Goal: Task Accomplishment & Management: Use online tool/utility

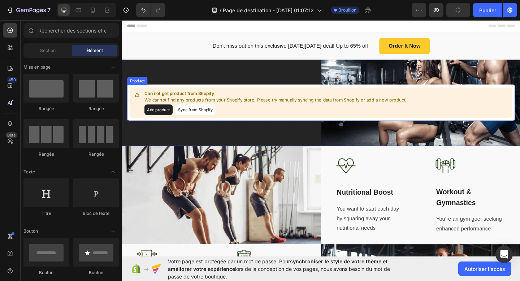
click at [170, 101] on p "Can not get product from Shopify" at bounding box center [288, 99] width 285 height 7
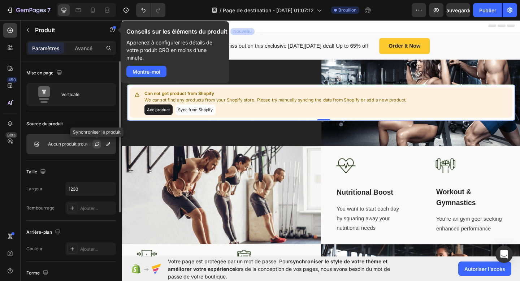
click at [97, 144] on icon "button" at bounding box center [97, 144] width 6 height 6
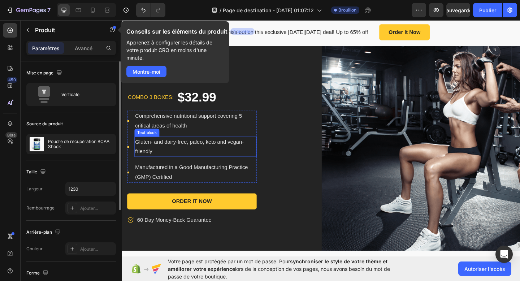
scroll to position [70, 0]
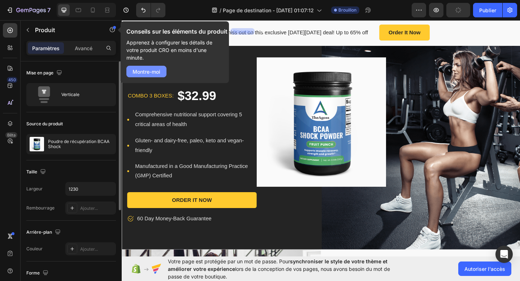
click at [152, 73] on font "Montre-moi" at bounding box center [147, 72] width 28 height 6
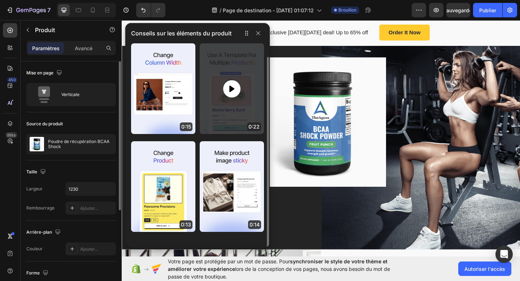
scroll to position [7, 0]
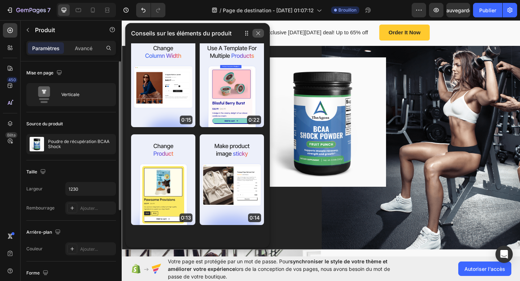
click at [260, 31] on icon "button" at bounding box center [258, 33] width 6 height 6
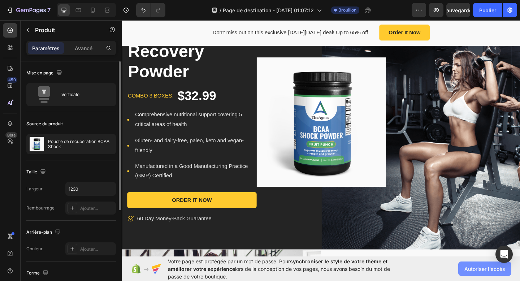
click at [467, 263] on button "Autoriser l'accès" at bounding box center [484, 268] width 53 height 14
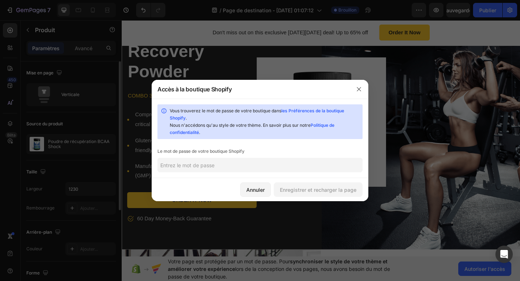
click at [221, 165] on input "text" at bounding box center [259, 165] width 205 height 14
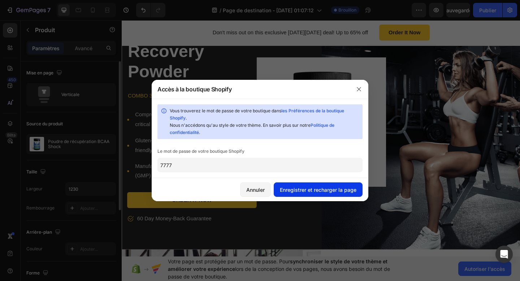
type input "7777"
click at [322, 188] on font "Enregistrer et recharger la page" at bounding box center [318, 190] width 77 height 6
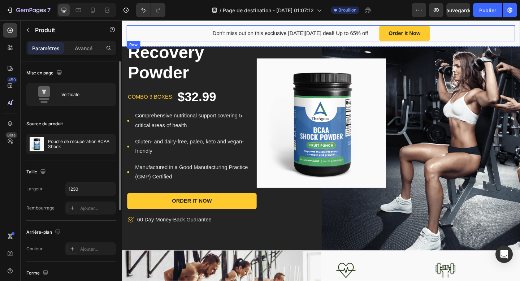
scroll to position [0, 0]
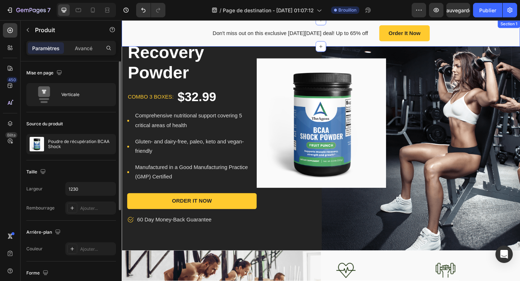
click at [473, 44] on div "Don't miss out on this exclusive [DATE][DATE] deal! Up to 65% off Text block Or…" at bounding box center [338, 34] width 433 height 29
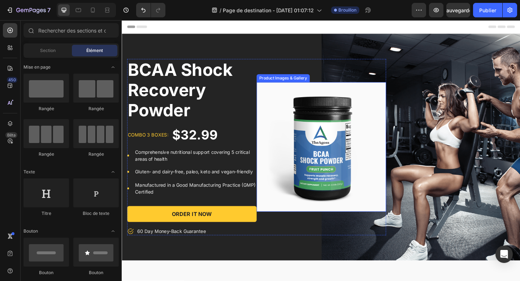
click at [295, 109] on img at bounding box center [338, 158] width 141 height 141
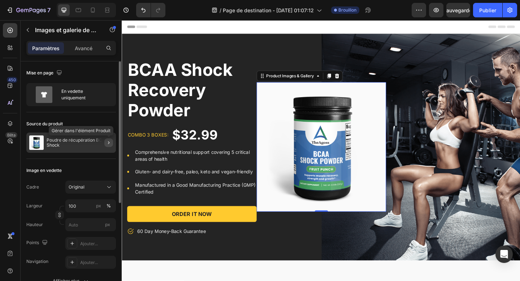
click at [107, 142] on icon "button" at bounding box center [109, 143] width 6 height 6
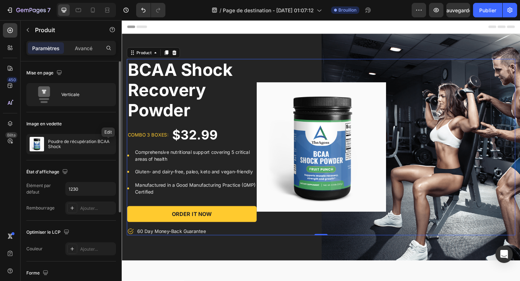
click at [0, 0] on icon "button" at bounding box center [0, 0] width 0 height 0
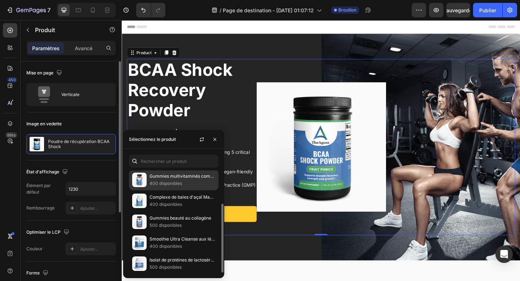
scroll to position [45, 0]
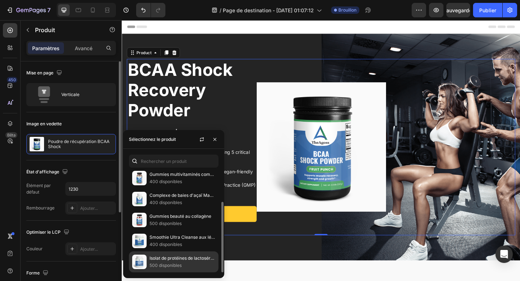
click at [168, 265] on font "500 disponibles" at bounding box center [165, 265] width 32 height 5
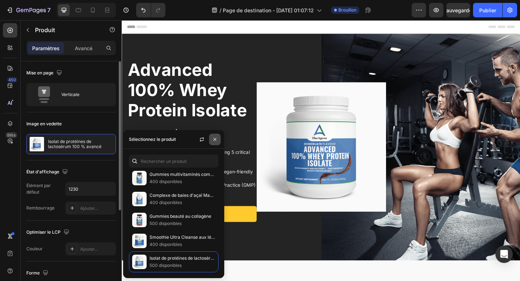
click at [213, 139] on icon "button" at bounding box center [215, 139] width 6 height 6
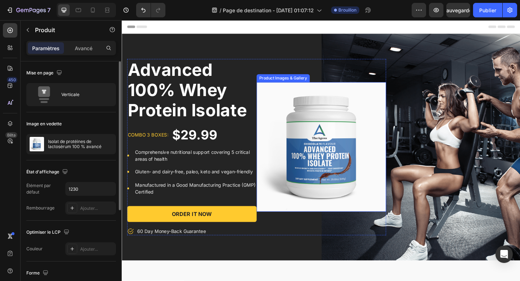
click at [337, 148] on img at bounding box center [338, 158] width 141 height 141
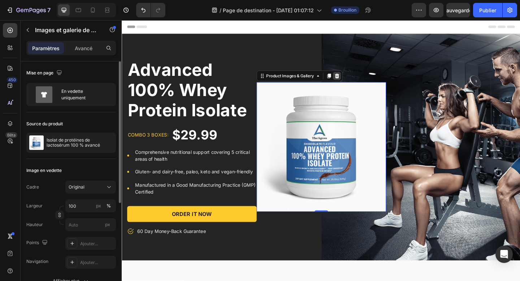
click at [357, 82] on icon at bounding box center [355, 80] width 5 height 5
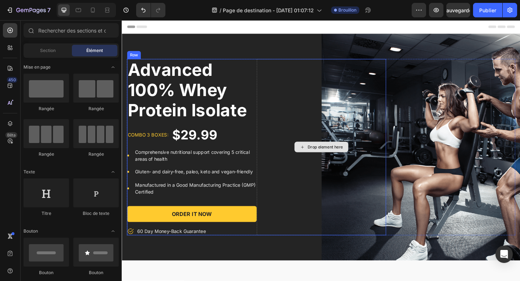
click at [359, 113] on div "Drop element here" at bounding box center [338, 158] width 141 height 192
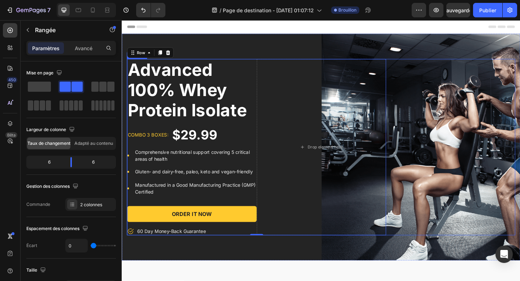
click at [431, 141] on div "Advanced 100% Whey Protein Isolate Product Title combo 3 boxes: Text block $29.…" at bounding box center [338, 158] width 422 height 192
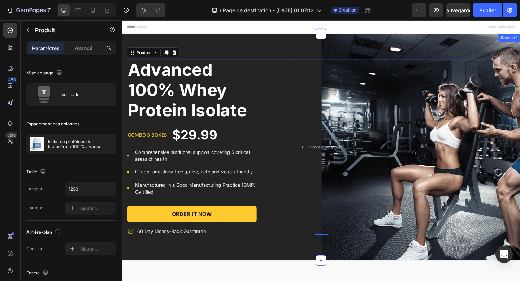
click at [369, 55] on div "Advanced 100% Whey Protein Isolate Product Title combo 3 boxes: Text block $29.…" at bounding box center [338, 158] width 433 height 247
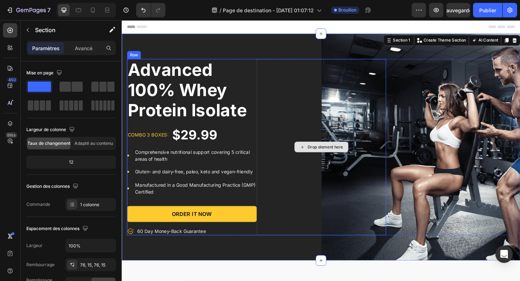
click at [364, 99] on div "Drop element here" at bounding box center [338, 158] width 141 height 192
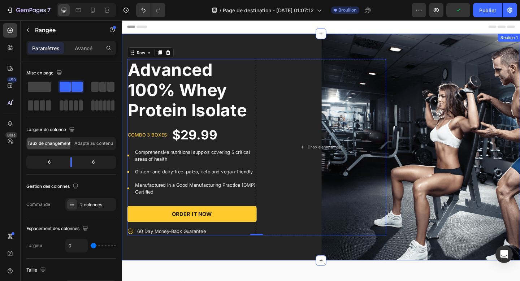
click at [294, 272] on div "Advanced 100% Whey Protein Isolate Product Title combo 3 boxes: Text block $29.…" at bounding box center [338, 158] width 433 height 247
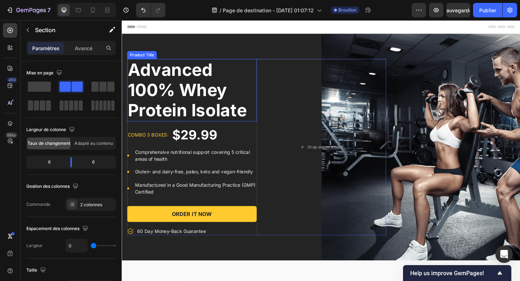
click at [161, 125] on h1 "Advanced 100% Whey Protein Isolate" at bounding box center [197, 96] width 141 height 68
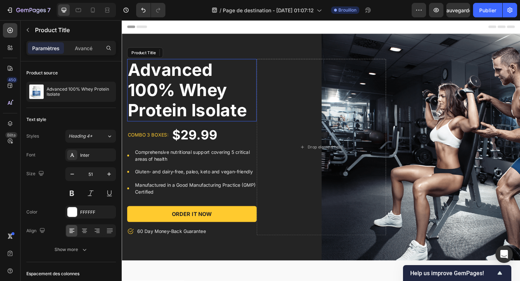
click at [161, 125] on h1 "Advanced 100% Whey Protein Isolate" at bounding box center [197, 96] width 141 height 68
click at [176, 104] on h1 "Advanced 100% Whey Protein Isolate" at bounding box center [197, 96] width 141 height 68
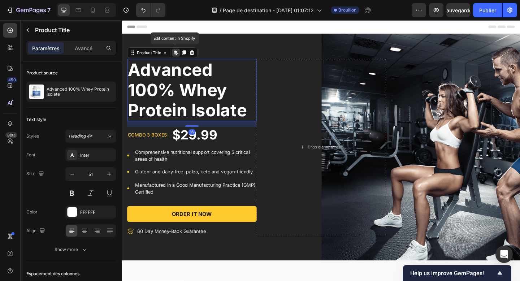
click at [176, 104] on h1 "Advanced 100% Whey Protein Isolate" at bounding box center [197, 96] width 141 height 68
click at [199, 58] on icon at bounding box center [198, 55] width 5 height 5
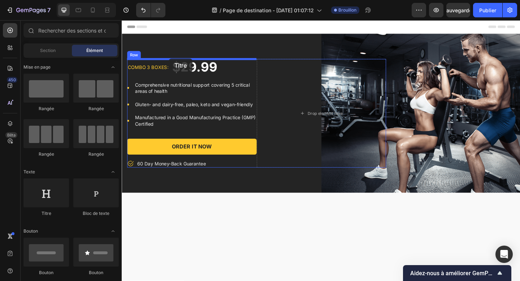
drag, startPoint x: 167, startPoint y: 222, endPoint x: 173, endPoint y: 62, distance: 160.4
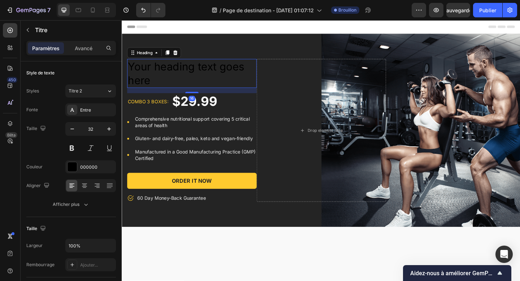
click at [159, 79] on h2 "Your heading text goes here" at bounding box center [197, 77] width 141 height 31
click at [159, 79] on p "Your heading text goes here" at bounding box center [197, 78] width 139 height 30
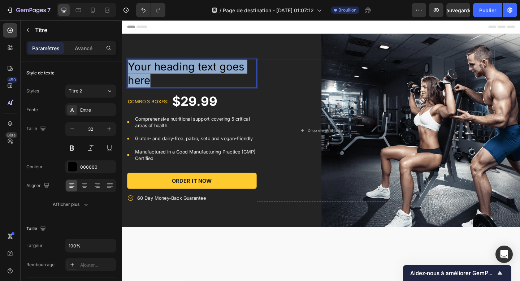
click at [159, 79] on p "Your heading text goes here" at bounding box center [197, 78] width 139 height 30
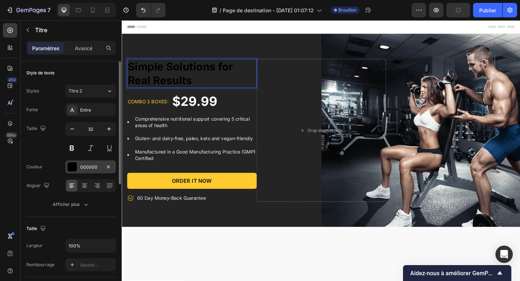
click at [78, 166] on div "000000" at bounding box center [90, 166] width 51 height 13
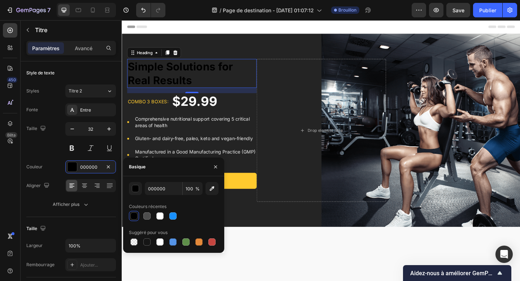
click at [154, 214] on div at bounding box center [174, 216] width 90 height 10
click at [159, 216] on div at bounding box center [159, 215] width 7 height 7
type input "FFFFFF"
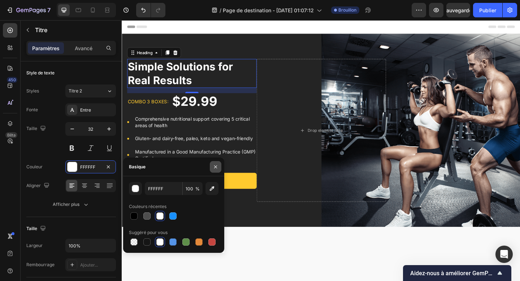
click at [214, 170] on button "button" at bounding box center [216, 167] width 12 height 12
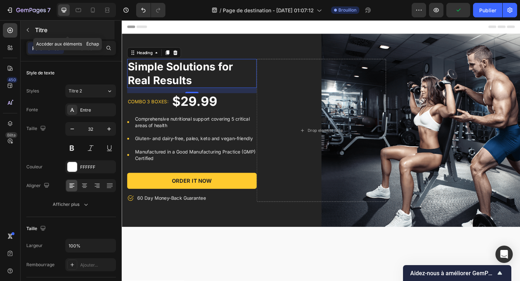
click at [44, 28] on font "Titre" at bounding box center [41, 29] width 12 height 7
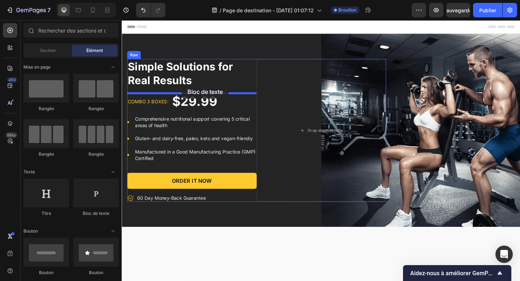
drag, startPoint x: 214, startPoint y: 211, endPoint x: 187, endPoint y: 90, distance: 123.6
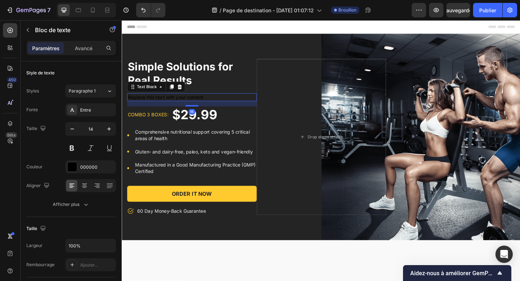
click at [169, 104] on div "Replace this text with your content" at bounding box center [197, 104] width 141 height 9
click at [169, 104] on p "Replace this text with your content" at bounding box center [197, 103] width 139 height 7
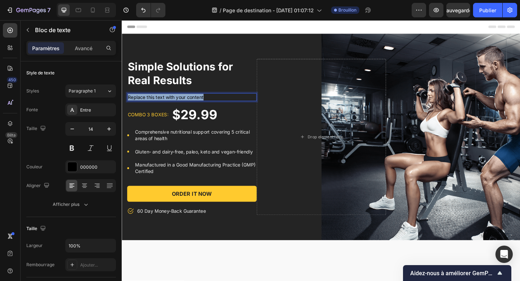
click at [169, 104] on p "Replace this text with your content" at bounding box center [197, 103] width 139 height 7
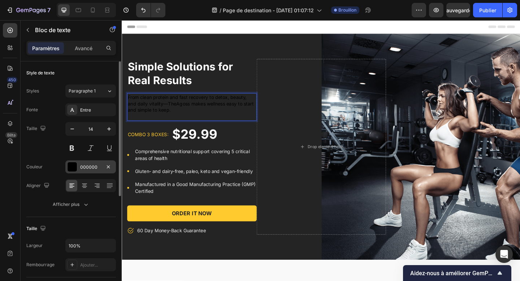
click at [84, 163] on div "000000" at bounding box center [90, 166] width 51 height 13
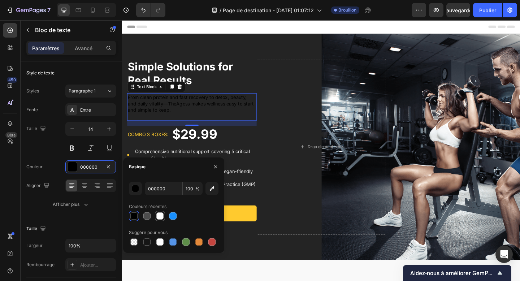
click at [157, 215] on div at bounding box center [159, 215] width 7 height 7
type input "FFFFFF"
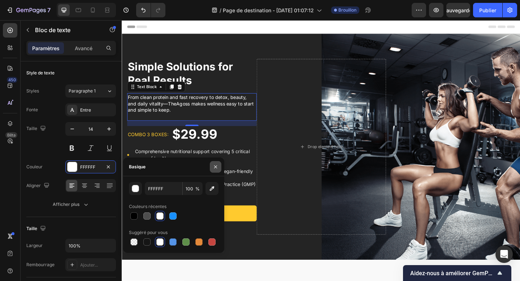
click at [215, 168] on icon "button" at bounding box center [216, 167] width 6 height 6
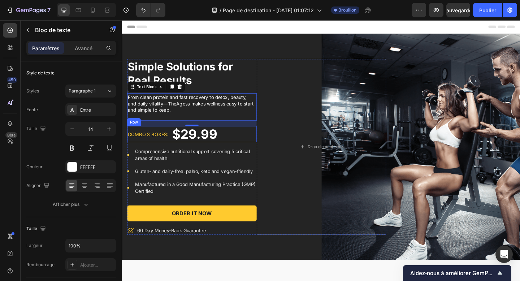
click at [256, 147] on div "combo 3 boxes: Text block $29.99 Product Price Product Price Row" at bounding box center [197, 144] width 141 height 18
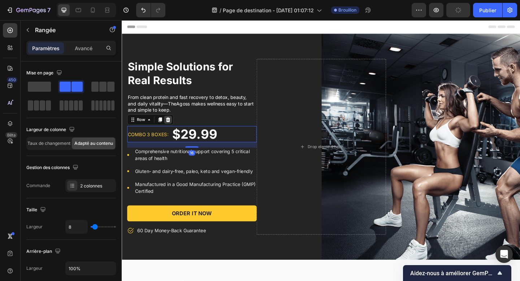
click at [170, 127] on icon at bounding box center [172, 128] width 5 height 5
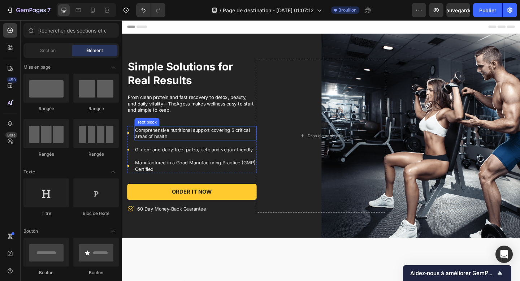
click at [184, 141] on p "Comprehensive nutritional support covering 5 critical areas of health" at bounding box center [201, 143] width 131 height 14
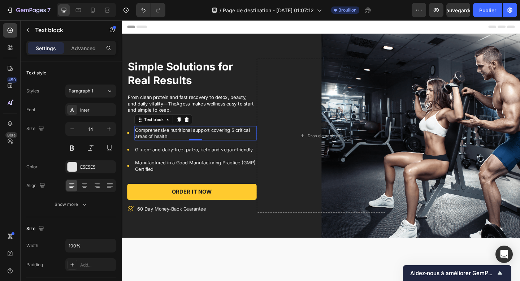
click at [184, 141] on p "Comprehensive nutritional support covering 5 critical areas of health" at bounding box center [201, 143] width 131 height 14
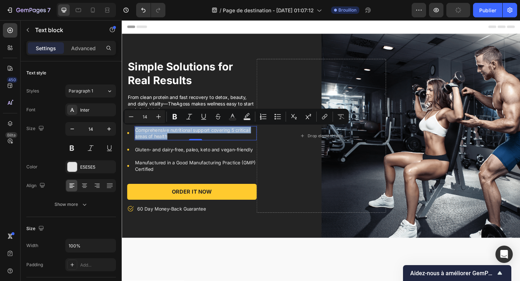
click at [184, 141] on p "Comprehensive nutritional support covering 5 critical areas of health" at bounding box center [201, 143] width 131 height 14
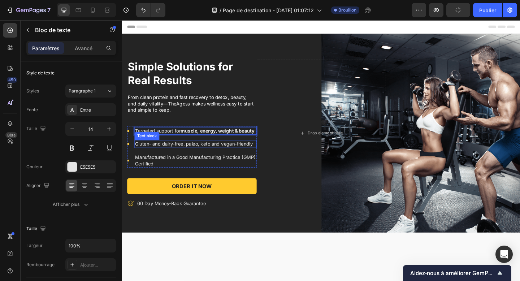
click at [181, 156] on p "Gluten- and dairy-free, paleo, keto and vegan-friendly" at bounding box center [201, 154] width 131 height 7
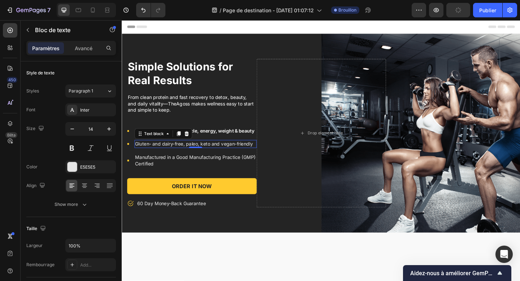
click at [181, 156] on p "Gluten- and dairy-free, paleo, keto and vegan-friendly" at bounding box center [201, 154] width 131 height 7
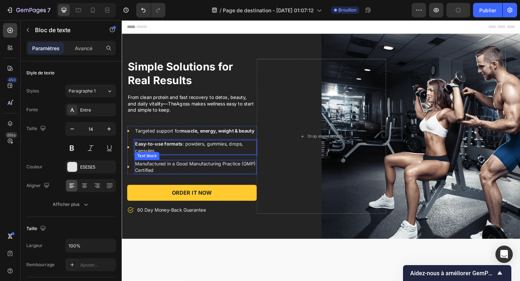
click at [164, 179] on p "Manufactured in a Good Manufacturing Practice (GMP) Certified" at bounding box center [201, 180] width 131 height 14
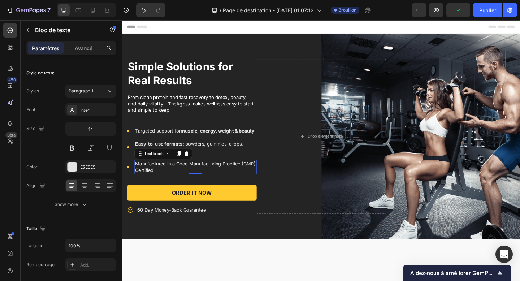
click at [164, 179] on p "Manufactured in a Good Manufacturing Practice (GMP) Certified" at bounding box center [201, 180] width 131 height 14
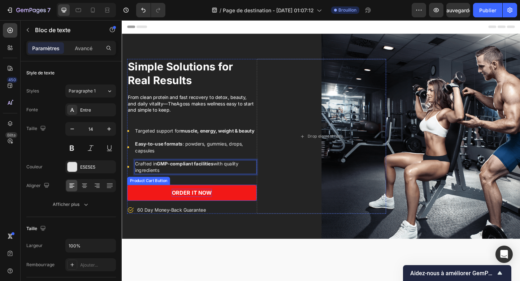
click at [196, 204] on div "Order It Now" at bounding box center [198, 208] width 44 height 9
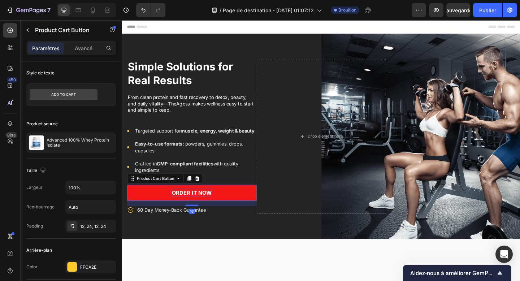
click at [196, 204] on div "Order It Now" at bounding box center [198, 208] width 44 height 9
click at [196, 204] on p "Order It Now" at bounding box center [198, 208] width 44 height 9
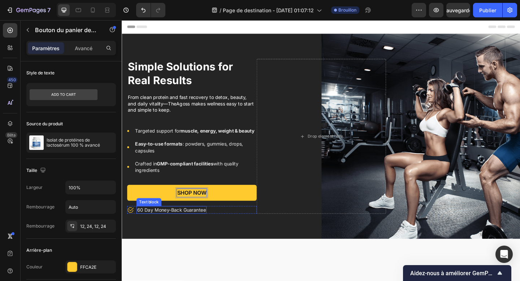
click at [213, 224] on p "60 Day Money-Back Guarantee" at bounding box center [175, 226] width 75 height 7
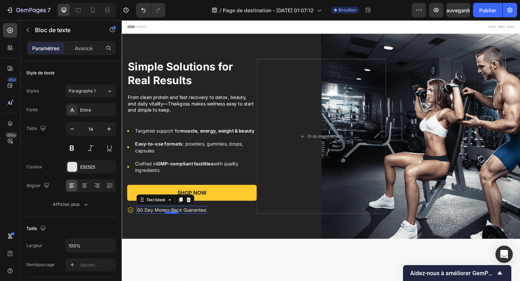
click at [170, 229] on div at bounding box center [176, 230] width 14 height 2
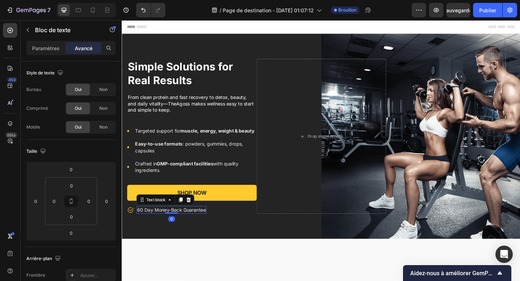
click at [153, 225] on p "60 Day Money-Back Guarantee" at bounding box center [175, 226] width 75 height 7
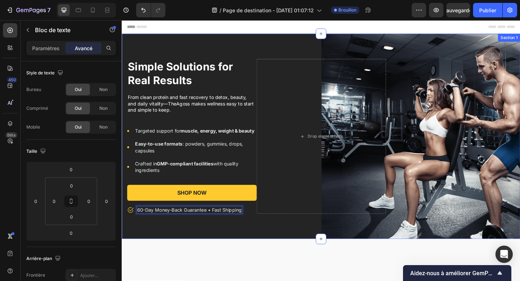
click at [265, 246] on div "⁠⁠⁠⁠⁠⁠⁠ Simple Solutions for Real Results Heading From clean protein and fast r…" at bounding box center [338, 146] width 433 height 223
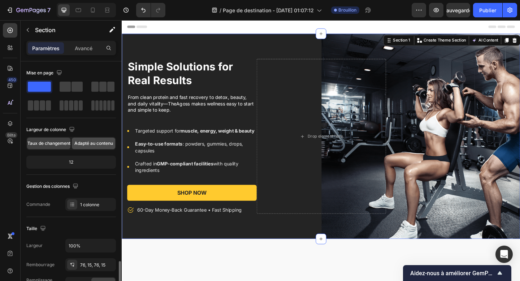
scroll to position [200, 0]
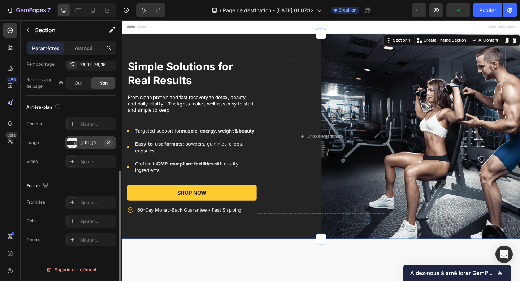
click at [108, 143] on icon "button" at bounding box center [108, 142] width 3 height 3
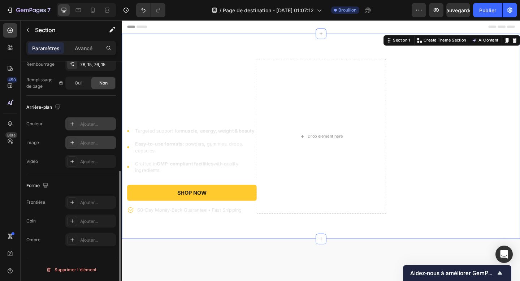
click at [91, 123] on font "Ajouter..." at bounding box center [89, 123] width 18 height 5
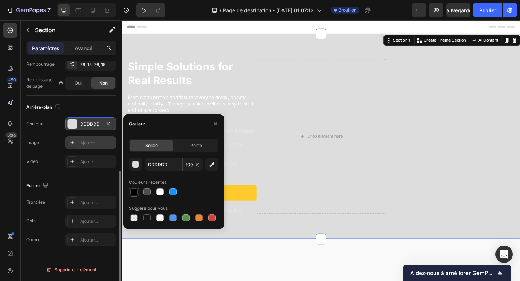
click at [136, 192] on div at bounding box center [133, 191] width 7 height 7
type input "000000"
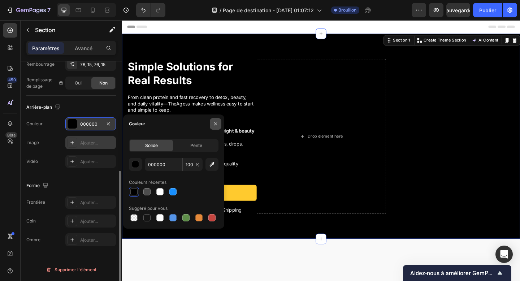
click at [217, 125] on icon "button" at bounding box center [216, 124] width 6 height 6
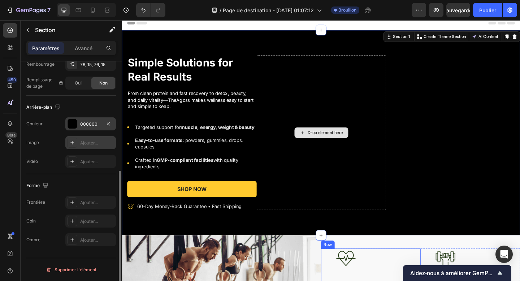
scroll to position [0, 0]
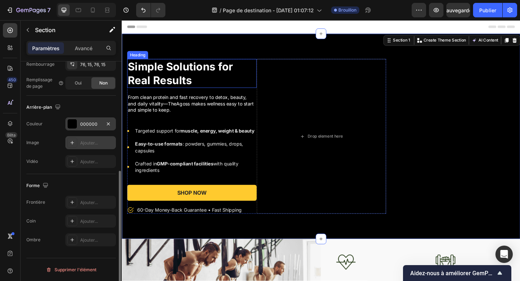
click at [199, 86] on p "⁠⁠⁠⁠⁠⁠⁠ Simple Solutions for Real Results" at bounding box center [197, 78] width 139 height 30
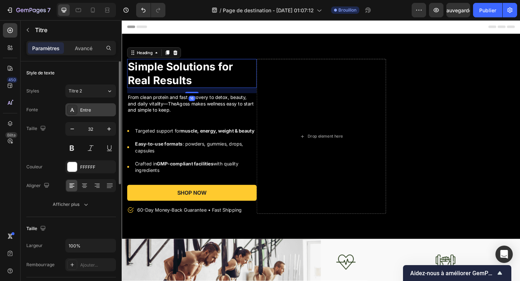
click at [81, 110] on font "Entre" at bounding box center [85, 109] width 11 height 5
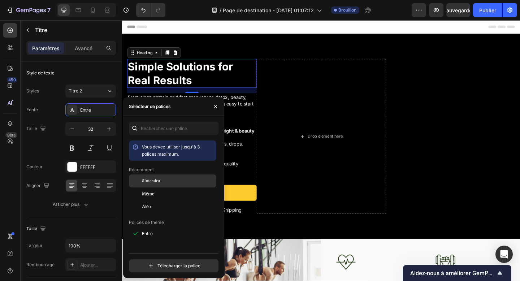
click at [161, 179] on div "Almendra" at bounding box center [178, 181] width 73 height 6
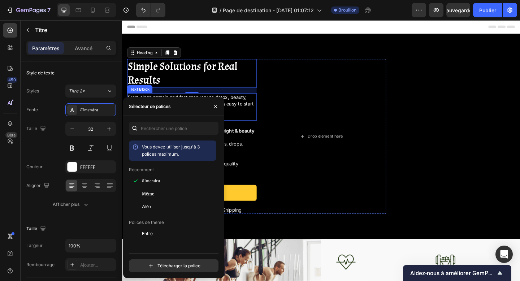
click at [156, 102] on p "From clean protein and fast recovery to detox, beauty, and daily vitality—TheAg…" at bounding box center [197, 110] width 139 height 21
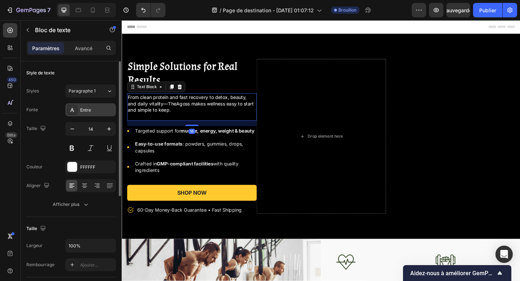
click at [92, 112] on div "Entre" at bounding box center [97, 110] width 34 height 6
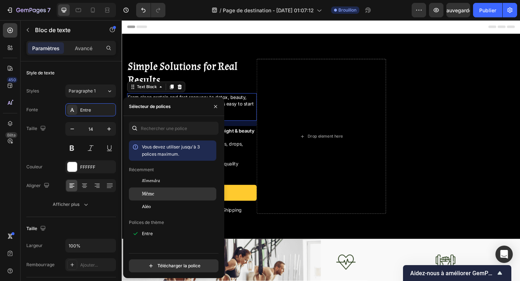
click at [161, 193] on div "Même" at bounding box center [178, 194] width 73 height 6
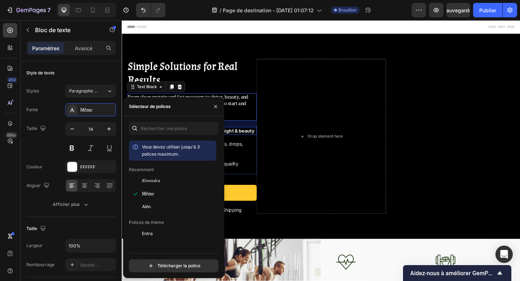
click at [247, 144] on div "Targeted support for muscle, energy, weight & beauty" at bounding box center [201, 140] width 133 height 9
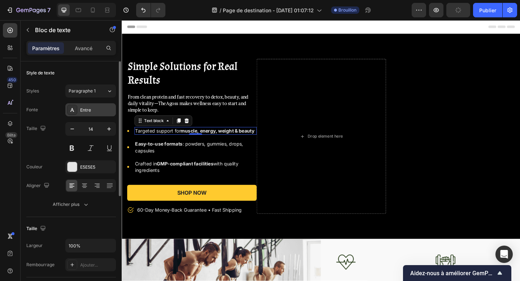
click at [88, 110] on font "Entre" at bounding box center [85, 109] width 11 height 5
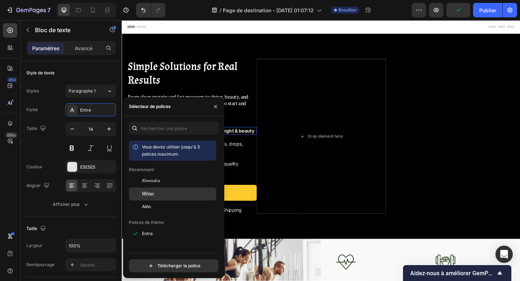
click at [161, 194] on div "Même" at bounding box center [178, 194] width 73 height 6
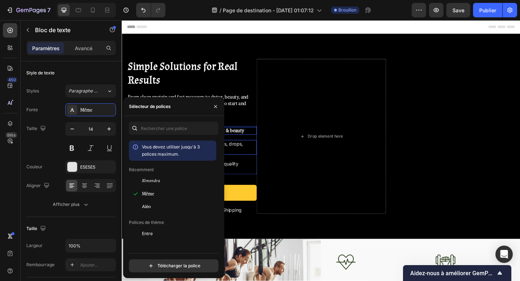
click at [242, 158] on p "Easy-to-use formats : powders, gummies, drops, capsules" at bounding box center [201, 158] width 131 height 14
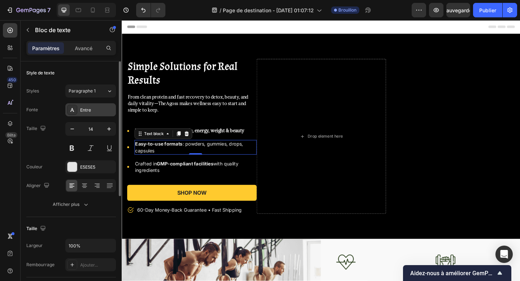
click at [81, 105] on div "Entre" at bounding box center [90, 109] width 51 height 13
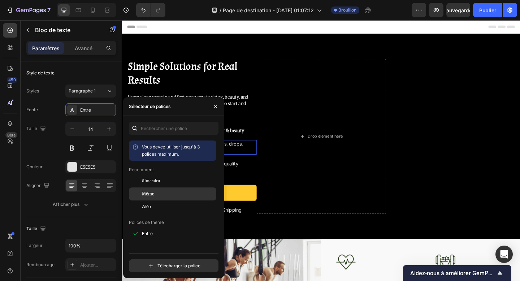
click at [167, 193] on div "Même" at bounding box center [178, 194] width 73 height 6
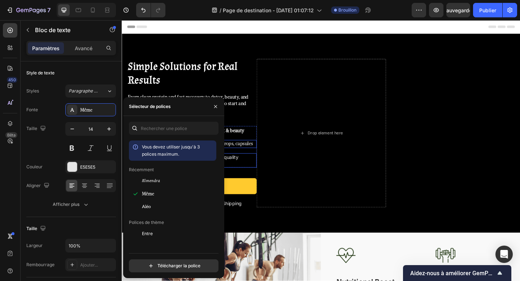
click at [247, 175] on p "Crafted in GMP-compliant facilities with quality ingredients" at bounding box center [201, 173] width 131 height 14
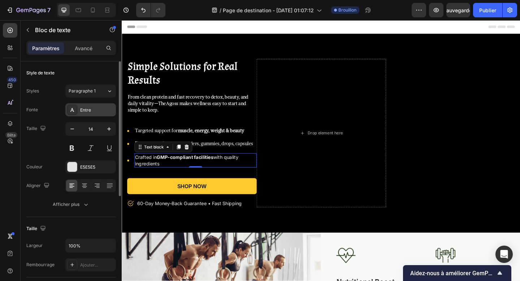
click at [88, 112] on font "Entre" at bounding box center [85, 109] width 11 height 5
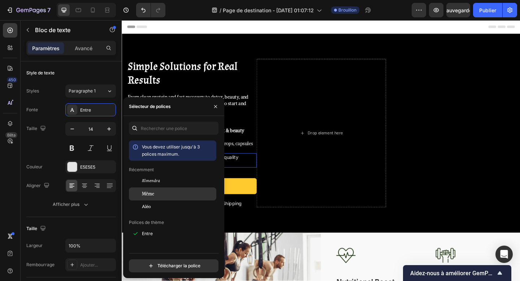
click at [182, 196] on div "Même" at bounding box center [178, 194] width 73 height 6
click at [214, 107] on icon "button" at bounding box center [216, 107] width 6 height 6
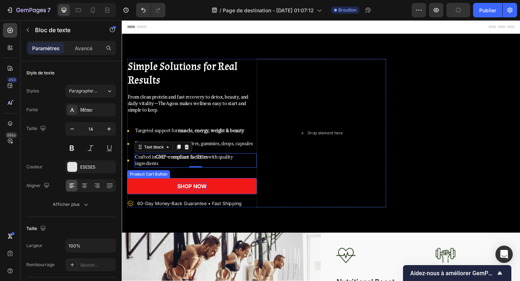
click at [199, 201] on strong "Shop NOW" at bounding box center [198, 200] width 32 height 7
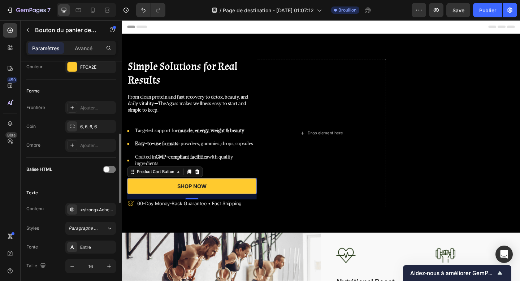
scroll to position [211, 0]
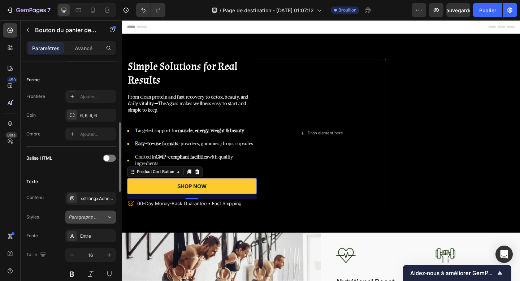
click at [93, 214] on font "Paragraphe 1*" at bounding box center [84, 216] width 30 height 5
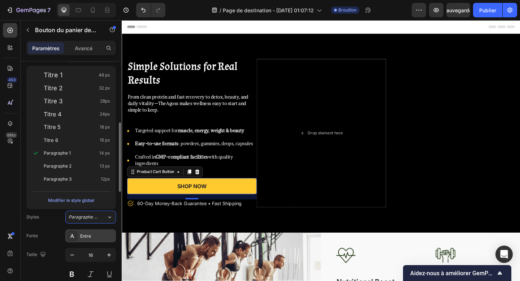
click at [77, 232] on div at bounding box center [72, 236] width 10 height 10
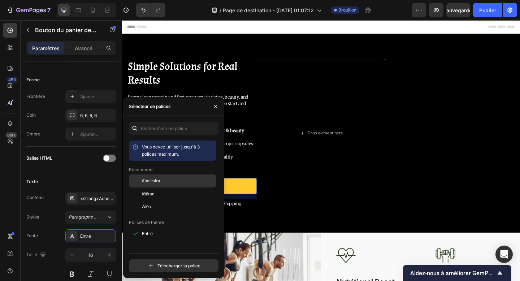
click at [159, 181] on font "Almendra" at bounding box center [151, 180] width 18 height 5
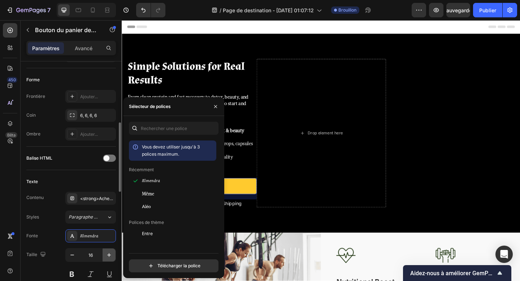
click at [108, 256] on icon "button" at bounding box center [108, 254] width 7 height 7
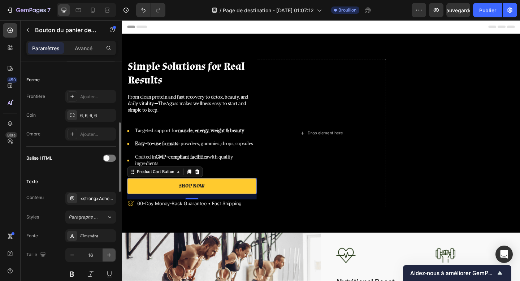
click at [108, 256] on icon "button" at bounding box center [108, 254] width 7 height 7
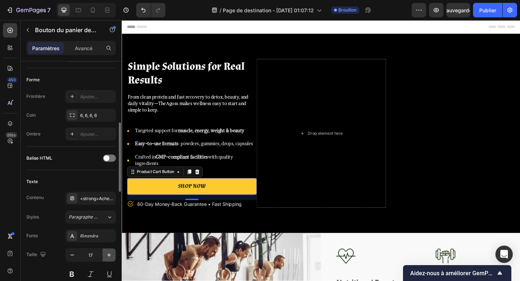
click at [108, 256] on icon "button" at bounding box center [108, 254] width 7 height 7
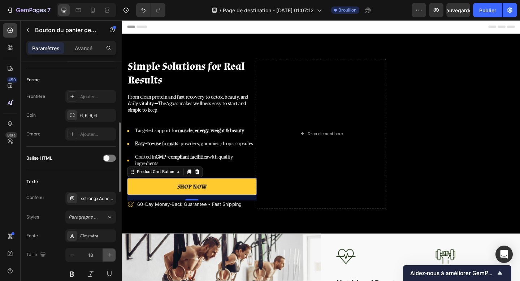
click at [108, 256] on icon "button" at bounding box center [108, 254] width 7 height 7
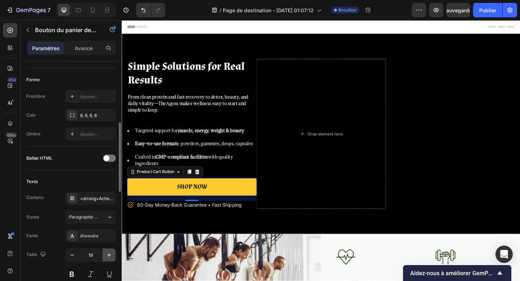
click at [108, 256] on icon "button" at bounding box center [108, 254] width 7 height 7
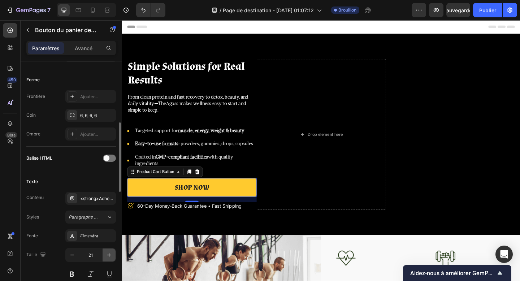
click at [108, 256] on icon "button" at bounding box center [108, 254] width 7 height 7
type input "22"
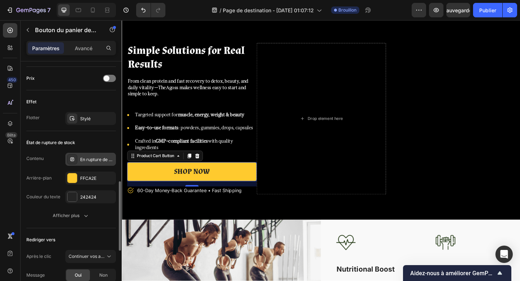
scroll to position [455, 0]
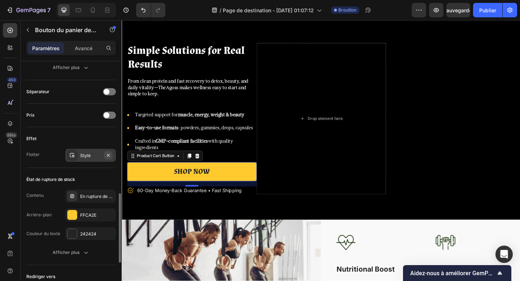
click at [106, 154] on icon "button" at bounding box center [108, 155] width 6 height 6
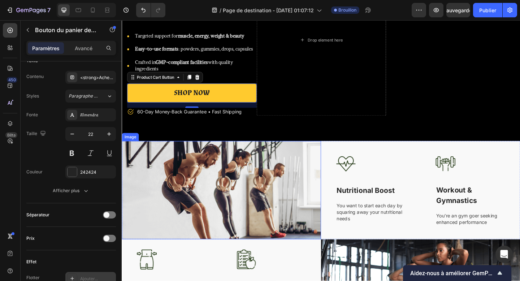
scroll to position [164, 0]
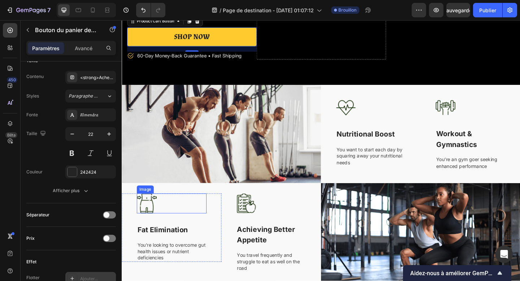
click at [152, 224] on img at bounding box center [149, 220] width 22 height 22
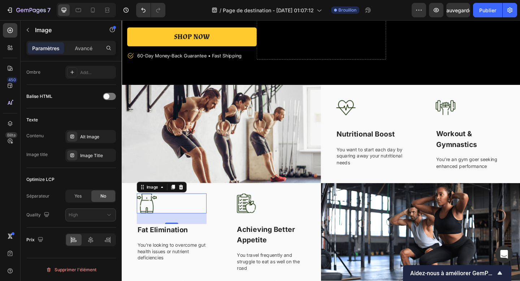
scroll to position [0, 0]
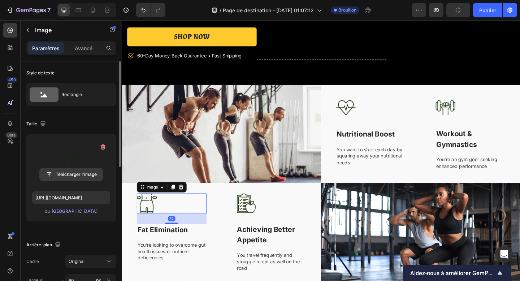
click at [91, 175] on input "file" at bounding box center [71, 174] width 63 height 12
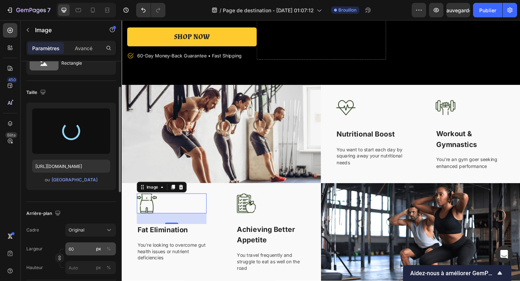
scroll to position [40, 0]
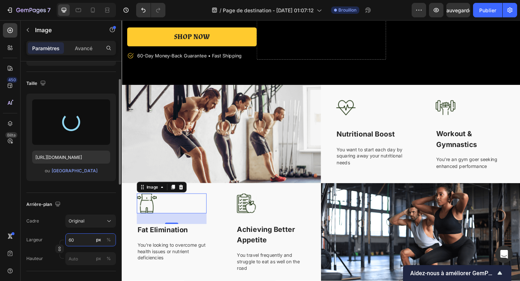
click at [76, 240] on input "60" at bounding box center [90, 239] width 51 height 13
type input "[URL][DOMAIN_NAME]"
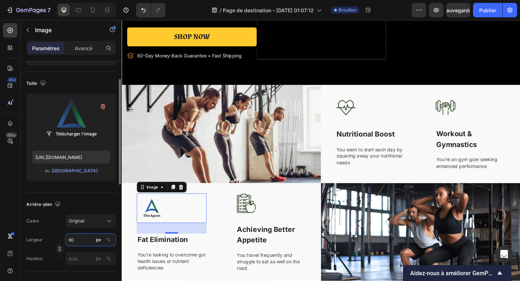
type input "190"
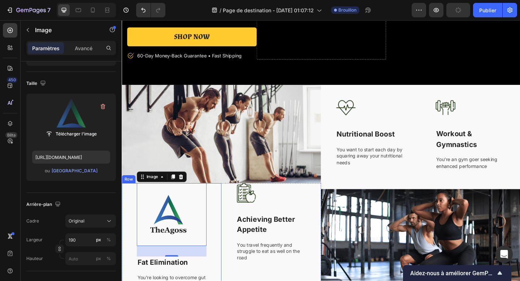
click at [226, 261] on div "Image 32 Fat Elimination Text block You’re looking to overcome gut health issue…" at bounding box center [176, 258] width 108 height 121
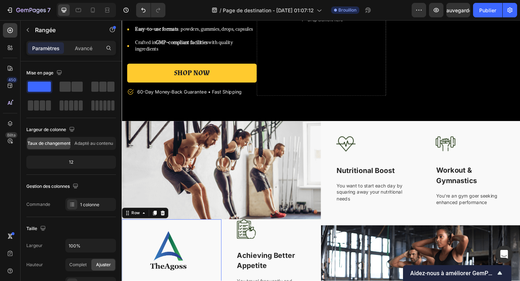
scroll to position [121, 0]
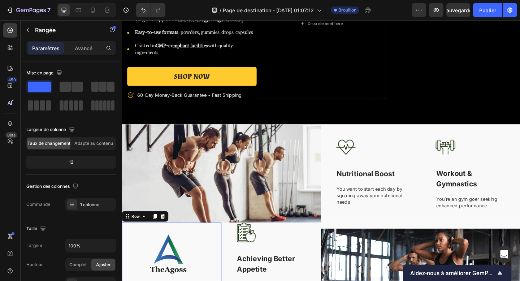
click at [175, 8] on html "7 Version history / Page de destination - [DATE] 01:07:12 Brouillon Aperçu Sauv…" at bounding box center [260, 4] width 520 height 8
click at [426, 29] on div "#238955 RVB (35, 137, 85)" at bounding box center [260, 41] width 520 height 24
click at [25, 30] on font "#238955" at bounding box center [12, 33] width 25 height 7
click at [6, 22] on icon at bounding box center [3, 25] width 6 height 6
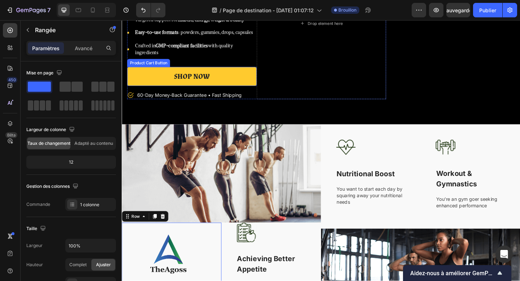
click at [153, 88] on button "Shop NOW" at bounding box center [197, 81] width 141 height 21
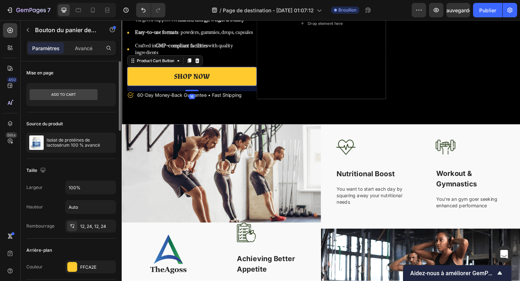
scroll to position [46, 0]
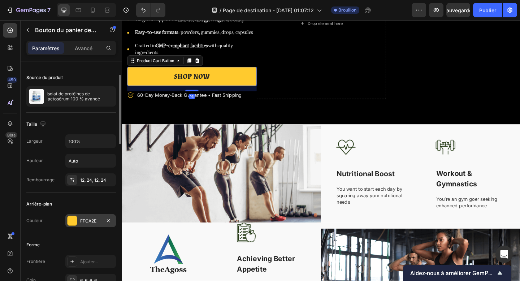
click at [82, 221] on font "FFCA2E" at bounding box center [88, 220] width 16 height 5
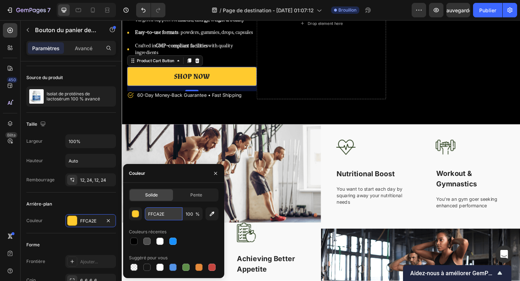
click at [160, 218] on input "FFCA2E" at bounding box center [164, 213] width 38 height 13
paste input "#238955"
type input "#238955"
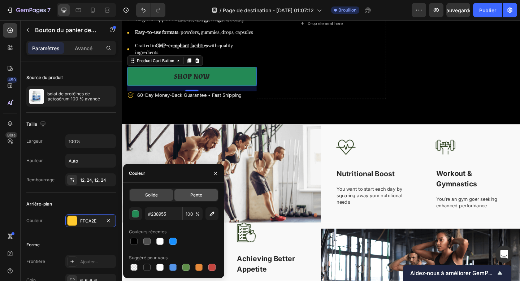
click at [191, 199] on div "Pente" at bounding box center [195, 195] width 43 height 12
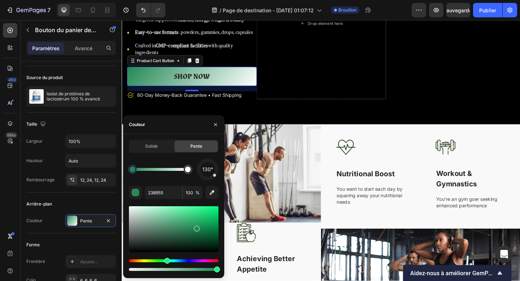
click at [183, 230] on div at bounding box center [174, 229] width 90 height 46
click at [186, 170] on div at bounding box center [188, 169] width 6 height 6
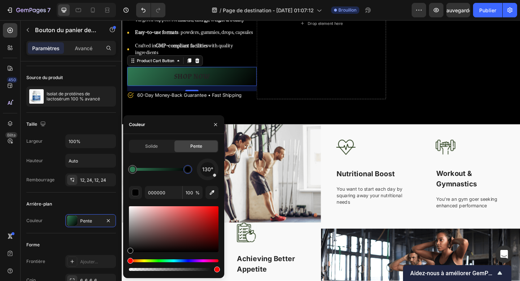
drag, startPoint x: 156, startPoint y: 227, endPoint x: 206, endPoint y: 256, distance: 57.6
click at [198, 250] on div at bounding box center [174, 229] width 90 height 46
type input "070101"
drag, startPoint x: 212, startPoint y: 176, endPoint x: 209, endPoint y: 180, distance: 4.5
click at [209, 180] on div "170°" at bounding box center [208, 170] width 22 height 22
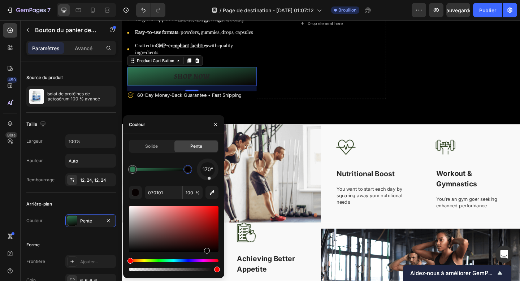
click at [209, 180] on div "170° 070101 100 %" at bounding box center [174, 216] width 90 height 114
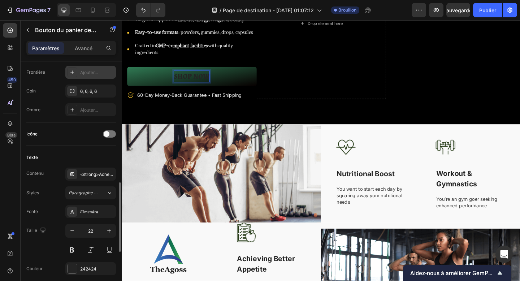
scroll to position [298, 0]
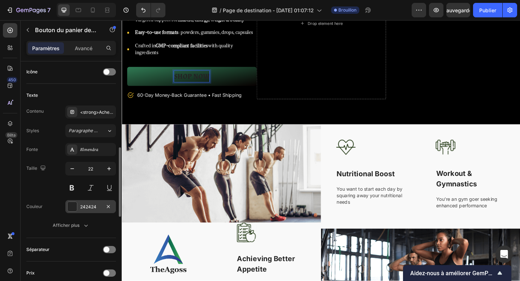
click at [73, 210] on div at bounding box center [72, 206] width 9 height 9
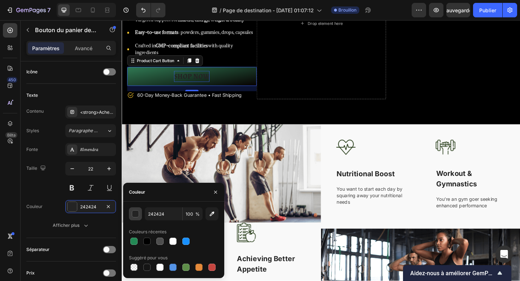
click at [135, 216] on div "button" at bounding box center [135, 214] width 7 height 7
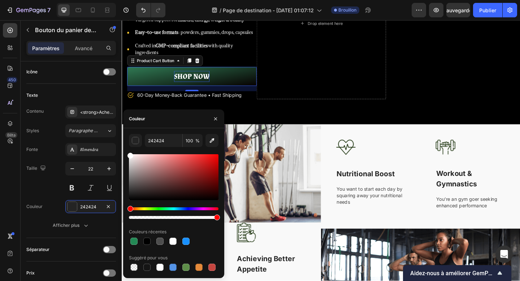
drag, startPoint x: 144, startPoint y: 170, endPoint x: 126, endPoint y: 149, distance: 27.9
click at [126, 149] on div "242424 100 % Couleurs récentes Suggéré pour vous" at bounding box center [173, 203] width 101 height 138
type input "FFFFFF"
click at [218, 118] on button "button" at bounding box center [216, 119] width 12 height 12
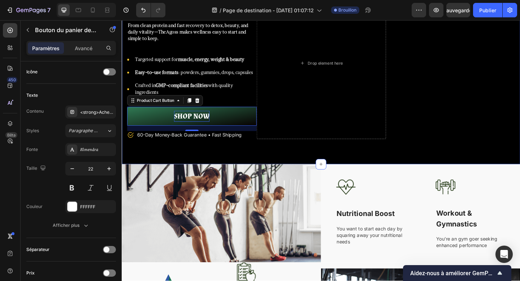
scroll to position [69, 0]
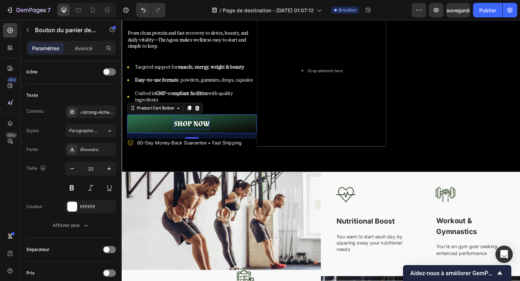
click at [217, 139] on button "Shop NOW" at bounding box center [197, 133] width 141 height 21
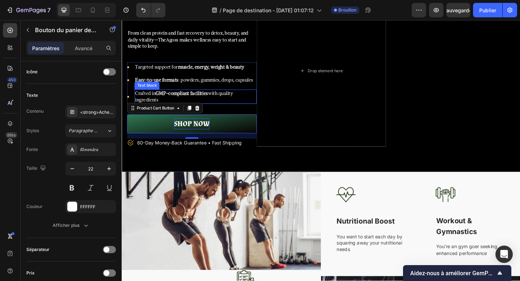
click at [222, 109] on p "Crafted in GMP-compliant facilities with quality ingredients" at bounding box center [201, 103] width 131 height 14
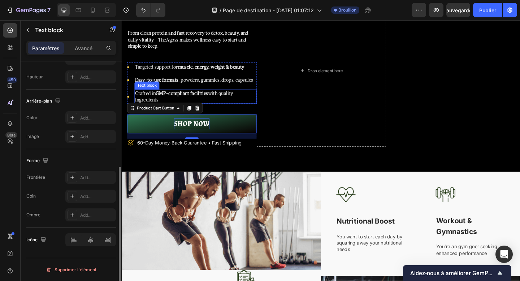
scroll to position [0, 0]
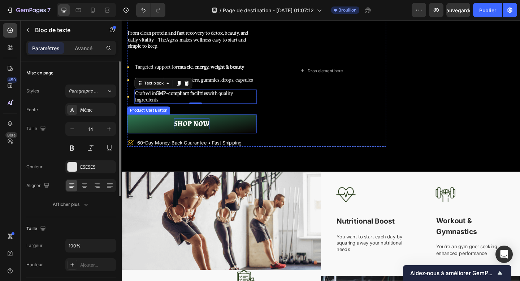
click at [221, 134] on button "Shop NOW" at bounding box center [197, 133] width 141 height 21
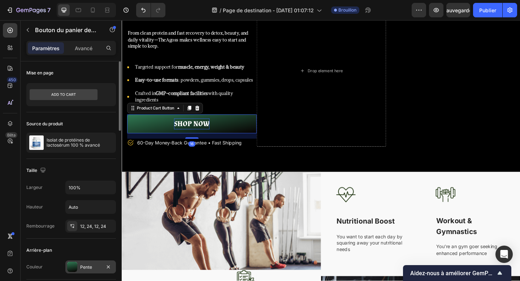
click at [86, 271] on div "Pente" at bounding box center [90, 266] width 51 height 13
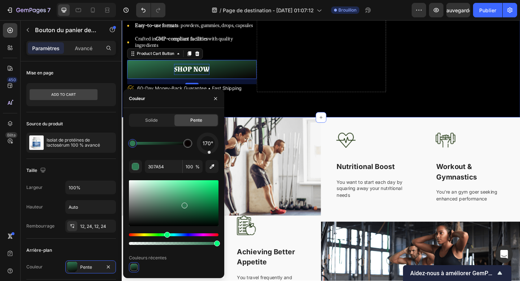
scroll to position [130, 0]
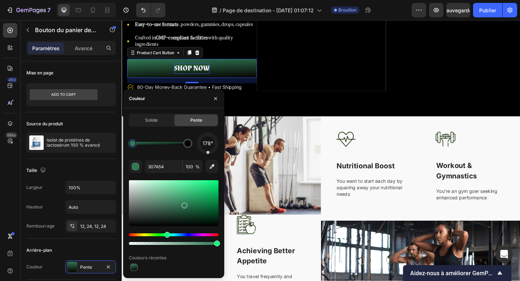
click at [208, 155] on div "178° 307A54 100 % Couleurs récentes" at bounding box center [174, 203] width 90 height 140
drag, startPoint x: 338, startPoint y: 264, endPoint x: 236, endPoint y: 260, distance: 102.3
click at [189, 145] on div at bounding box center [188, 143] width 6 height 6
type input "070101"
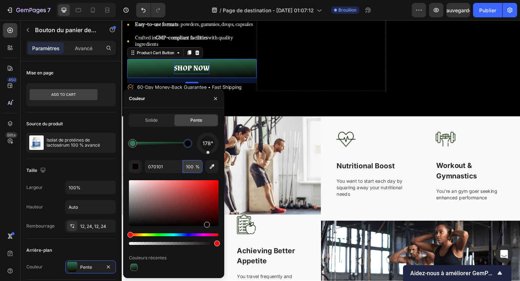
click at [191, 166] on input "100" at bounding box center [193, 166] width 20 height 13
type input "50"
click at [181, 156] on div "178° 070101 50 % Couleurs récentes" at bounding box center [174, 203] width 90 height 140
click at [212, 97] on button "button" at bounding box center [216, 99] width 12 height 12
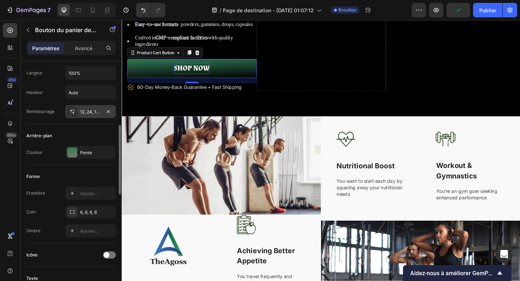
scroll to position [140, 0]
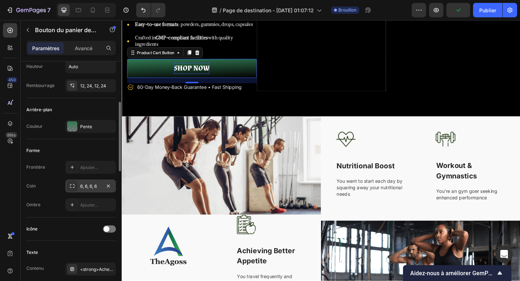
click at [85, 187] on font "6, 6, 6, 6" at bounding box center [88, 185] width 17 height 5
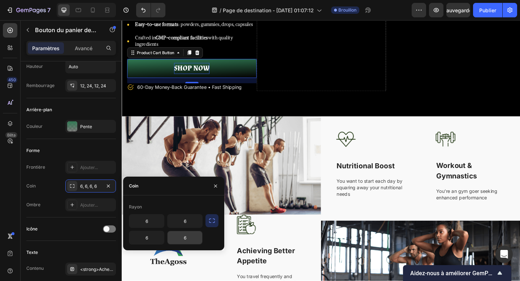
click at [187, 238] on input "6" at bounding box center [185, 237] width 35 height 13
type input "40"
click at [185, 223] on input "6" at bounding box center [185, 220] width 35 height 13
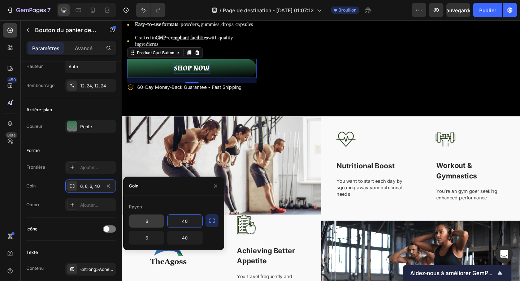
type input "40"
click at [142, 221] on input "6" at bounding box center [146, 220] width 35 height 13
type input "40"
click at [147, 238] on input "6" at bounding box center [146, 237] width 35 height 13
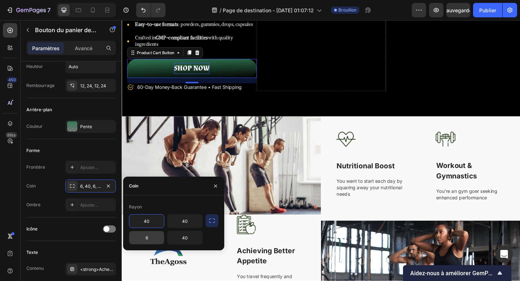
click at [147, 238] on input "6" at bounding box center [146, 237] width 35 height 13
type input "40"
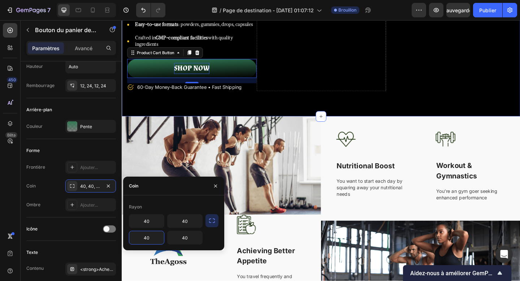
click at [303, 120] on div "⁠⁠⁠⁠⁠⁠⁠ Simple Solutions for Real Results Heading From clean protein and fast r…" at bounding box center [338, 15] width 433 height 220
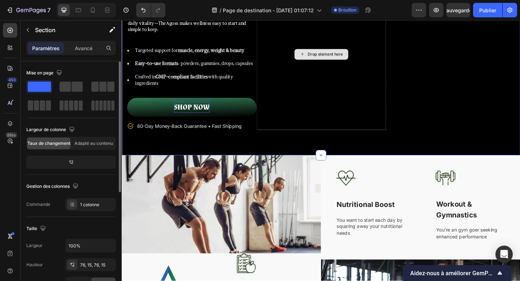
scroll to position [84, 0]
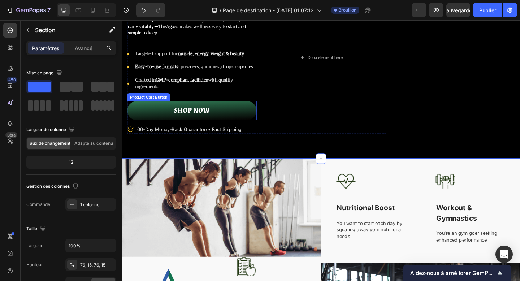
click at [261, 122] on button "Shop NOW" at bounding box center [197, 118] width 141 height 21
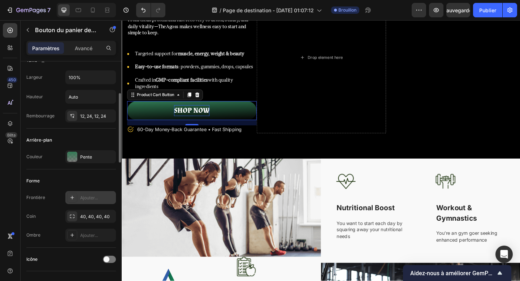
scroll to position [118, 0]
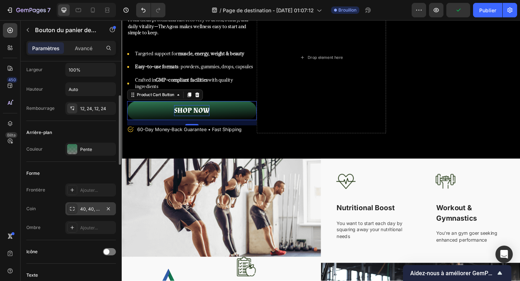
click at [88, 208] on font "40, 40, 40, 40" at bounding box center [95, 208] width 30 height 5
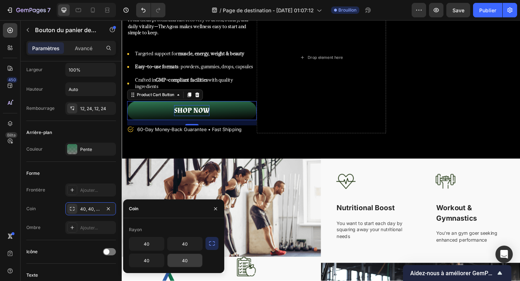
click at [185, 259] on input "40" at bounding box center [185, 260] width 35 height 13
type input "80"
click at [148, 243] on input "40" at bounding box center [146, 243] width 35 height 13
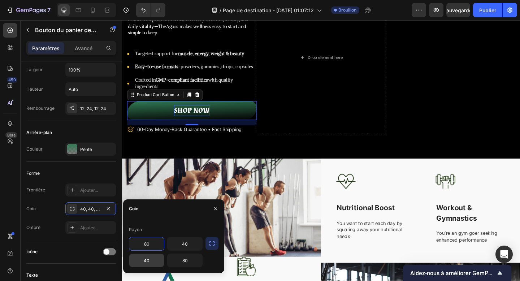
type input "80"
click at [146, 261] on input "40" at bounding box center [146, 260] width 35 height 13
click at [146, 261] on input "20" at bounding box center [146, 260] width 35 height 13
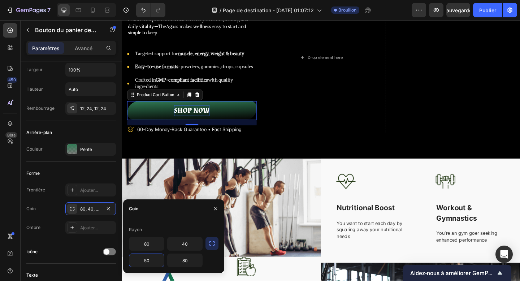
click at [147, 261] on input "50" at bounding box center [146, 260] width 35 height 13
type input "20"
click at [183, 247] on input "40" at bounding box center [185, 243] width 35 height 13
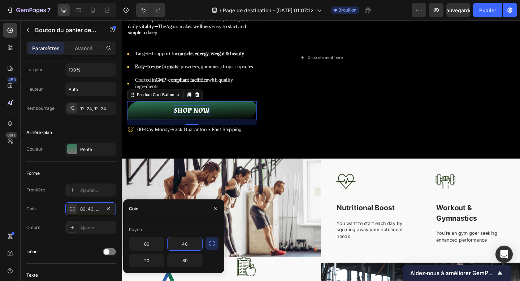
click at [183, 247] on input "40" at bounding box center [185, 243] width 35 height 13
type input "20"
click at [184, 263] on input "80" at bounding box center [185, 260] width 35 height 13
type input "100"
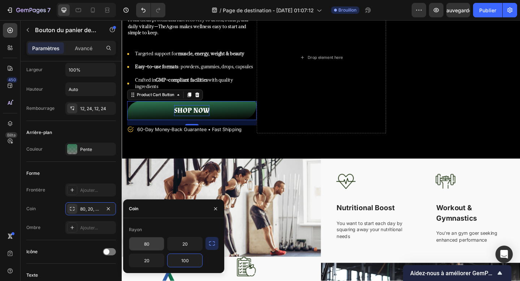
click at [140, 242] on input "80" at bounding box center [146, 243] width 35 height 13
type input "100"
click at [211, 207] on button "button" at bounding box center [216, 209] width 12 height 12
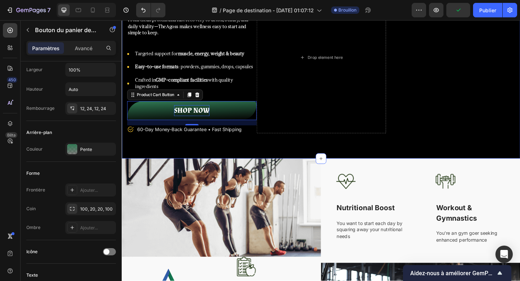
click at [244, 157] on div "⁠⁠⁠⁠⁠⁠⁠ Simple Solutions for Real Results Heading From clean protein and fast r…" at bounding box center [338, 61] width 433 height 220
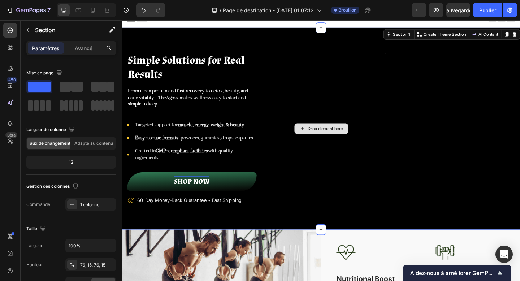
scroll to position [0, 0]
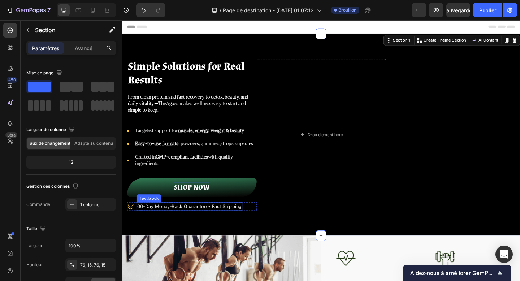
click at [192, 221] on p "60-Day Money-Back Guarantee • Fast Shipping" at bounding box center [195, 222] width 114 height 7
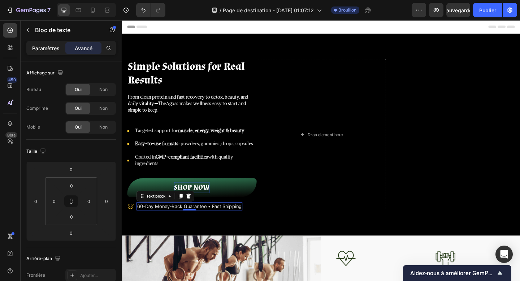
click at [56, 51] on font "Paramètres" at bounding box center [45, 48] width 27 height 6
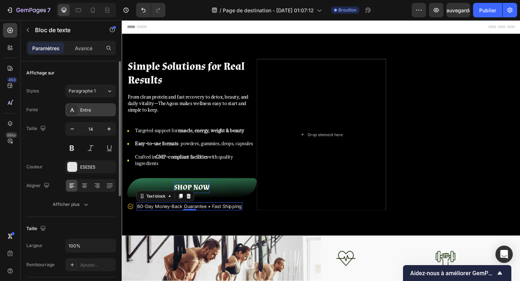
click at [84, 109] on font "Entre" at bounding box center [85, 109] width 11 height 5
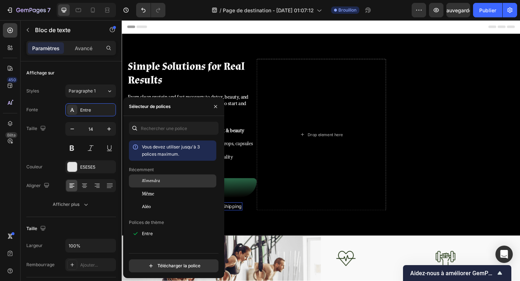
click at [161, 183] on div "Almendra" at bounding box center [178, 181] width 73 height 6
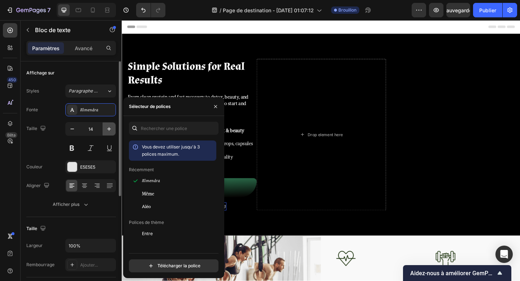
click at [109, 134] on button "button" at bounding box center [109, 128] width 13 height 13
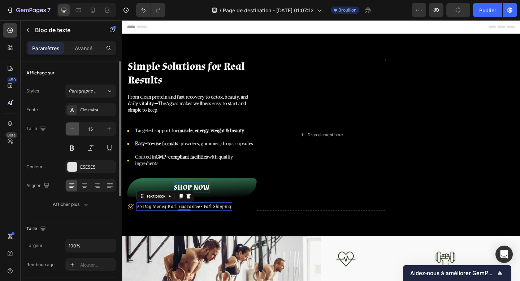
click at [73, 129] on icon "button" at bounding box center [72, 128] width 7 height 7
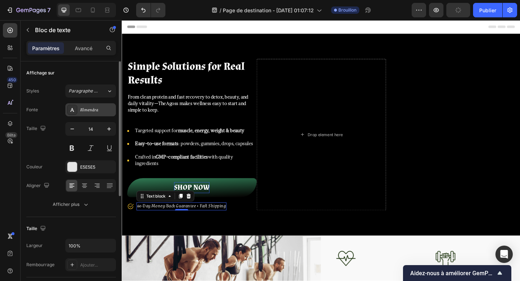
click at [94, 107] on font "Almendra" at bounding box center [89, 109] width 18 height 5
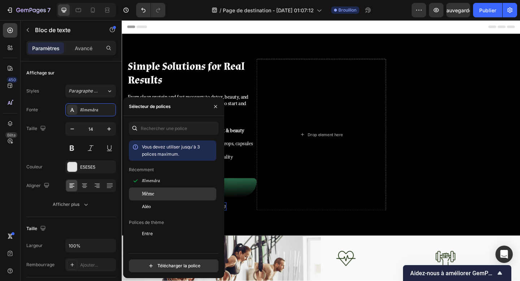
click at [161, 193] on div "Même" at bounding box center [178, 194] width 73 height 6
click at [215, 109] on icon "button" at bounding box center [216, 107] width 6 height 6
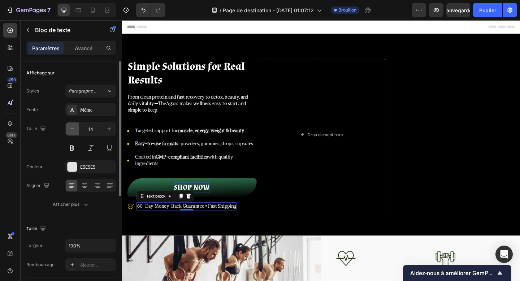
click at [69, 128] on icon "button" at bounding box center [72, 128] width 7 height 7
type input "13"
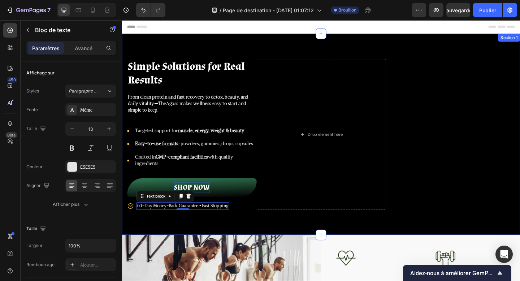
click at [274, 231] on div "⁠⁠⁠⁠⁠⁠⁠ Simple Solutions for Real Results Heading From clean protein and fast r…" at bounding box center [338, 144] width 433 height 219
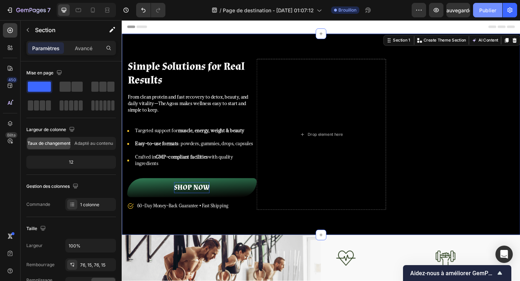
click at [485, 10] on font "Publier" at bounding box center [487, 10] width 17 height 6
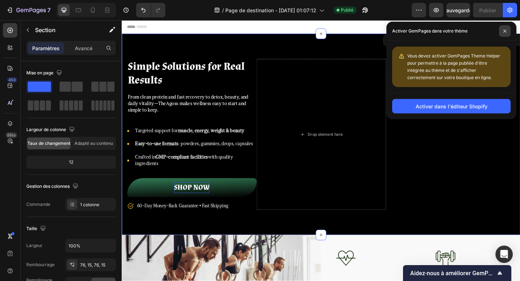
click at [502, 31] on span at bounding box center [505, 31] width 12 height 12
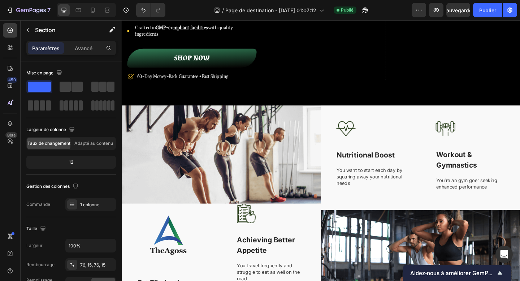
scroll to position [139, 0]
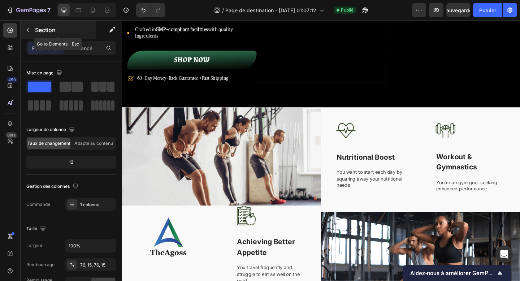
click at [55, 31] on font "Section" at bounding box center [45, 29] width 21 height 7
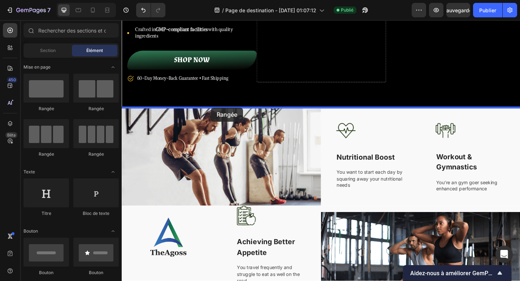
drag, startPoint x: 215, startPoint y: 120, endPoint x: 219, endPoint y: 115, distance: 6.1
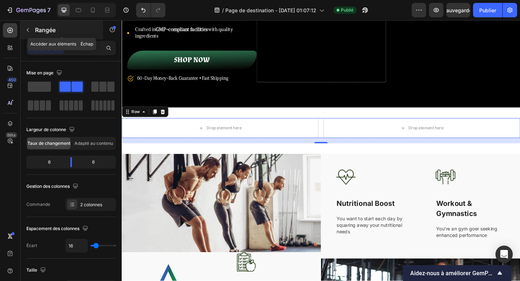
click at [48, 31] on font "Rangée" at bounding box center [45, 29] width 21 height 7
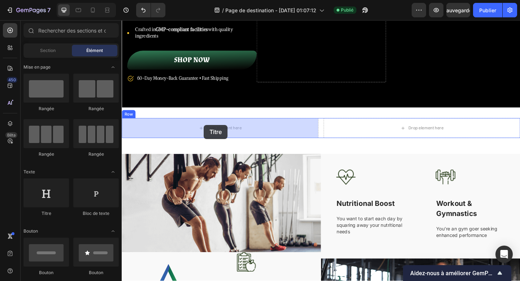
drag, startPoint x: 174, startPoint y: 207, endPoint x: 211, endPoint y: 135, distance: 80.9
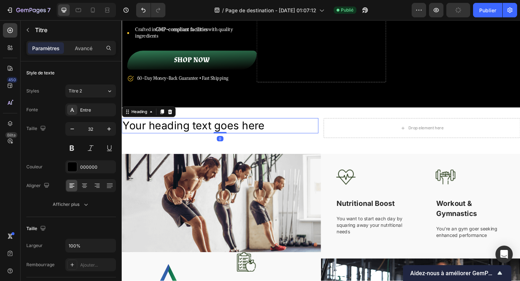
click at [203, 134] on h2 "Your heading text goes here" at bounding box center [229, 135] width 214 height 17
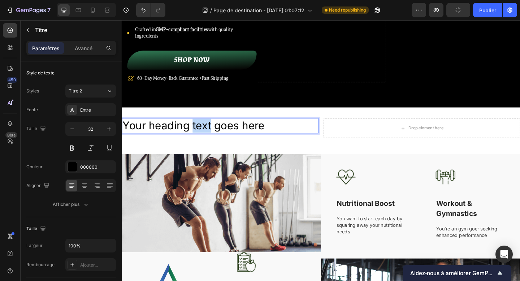
click at [203, 134] on p "Your heading text goes here" at bounding box center [228, 134] width 212 height 15
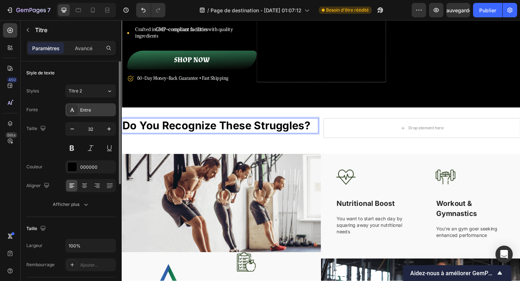
click at [90, 111] on font "Entre" at bounding box center [85, 109] width 11 height 5
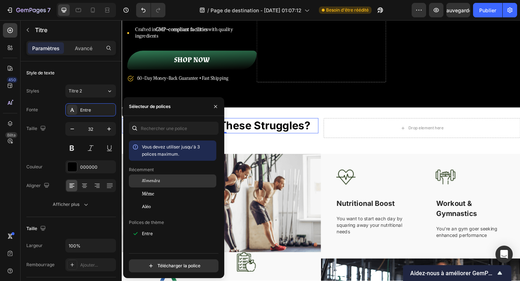
click at [167, 177] on div "Almendra" at bounding box center [172, 180] width 87 height 13
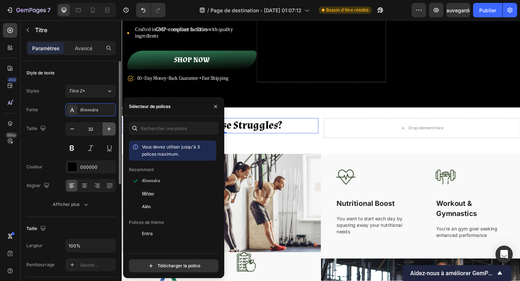
click at [108, 130] on icon "button" at bounding box center [108, 128] width 7 height 7
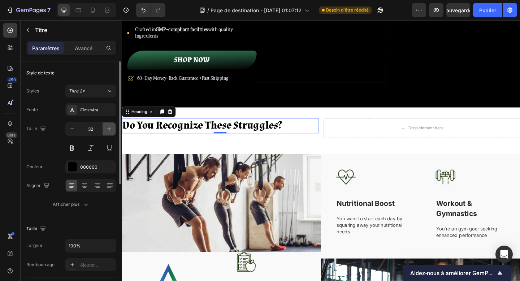
click at [108, 130] on icon "button" at bounding box center [108, 128] width 7 height 7
type input "35"
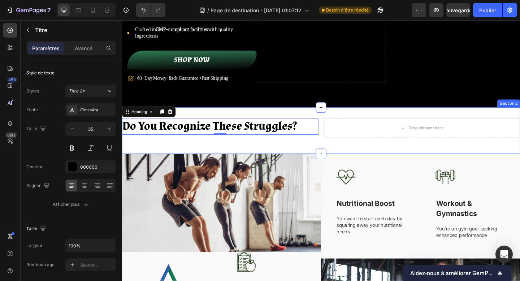
click at [214, 156] on div "Do You Recognize These Struggles? Heading 0 Drop element here Row Section 2" at bounding box center [338, 140] width 433 height 51
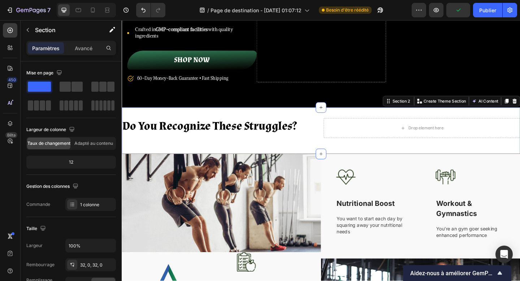
scroll to position [111, 0]
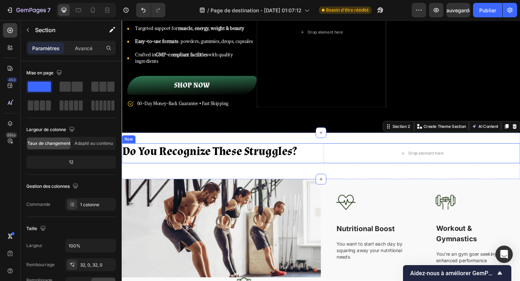
click at [335, 171] on div "⁠⁠⁠⁠⁠⁠⁠ Do You Recognize These Struggles? Heading Drop element here Row" at bounding box center [338, 165] width 433 height 22
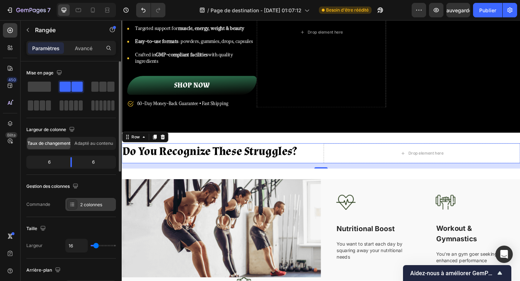
click at [86, 202] on font "2 colonnes" at bounding box center [91, 204] width 22 height 5
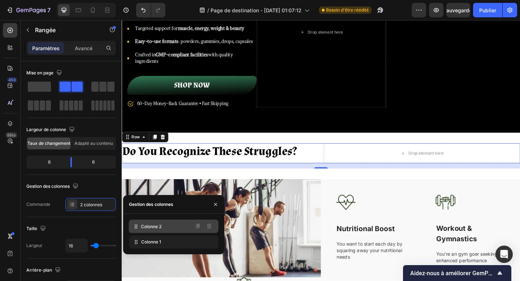
drag, startPoint x: 136, startPoint y: 243, endPoint x: 136, endPoint y: 227, distance: 15.9
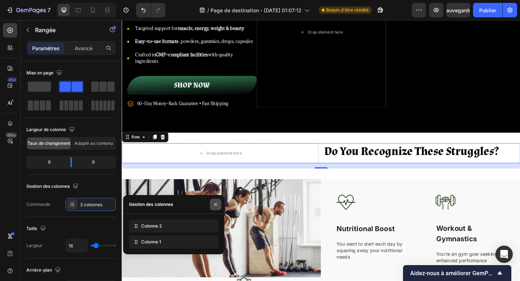
click at [212, 203] on button "button" at bounding box center [216, 205] width 12 height 12
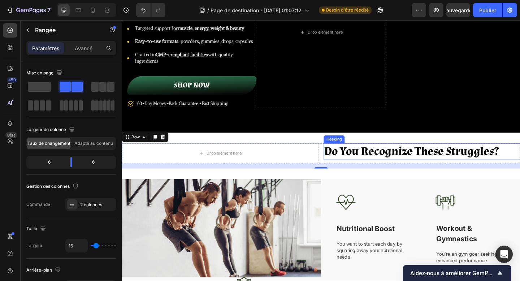
click at [363, 164] on strong "Do You Recognize These Struggles?" at bounding box center [436, 163] width 189 height 16
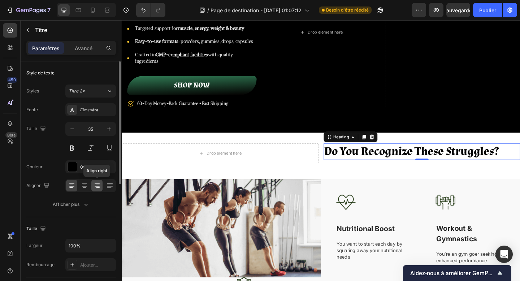
click at [95, 186] on icon at bounding box center [97, 186] width 5 height 1
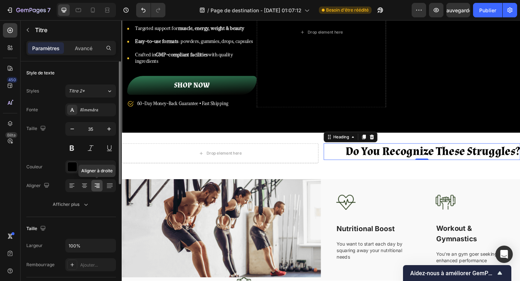
click at [92, 186] on div at bounding box center [96, 186] width 11 height 12
click at [84, 186] on icon at bounding box center [84, 186] width 5 height 1
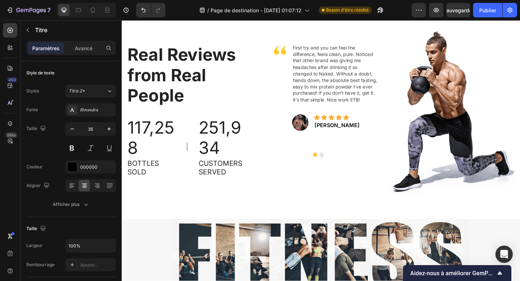
scroll to position [1321, 0]
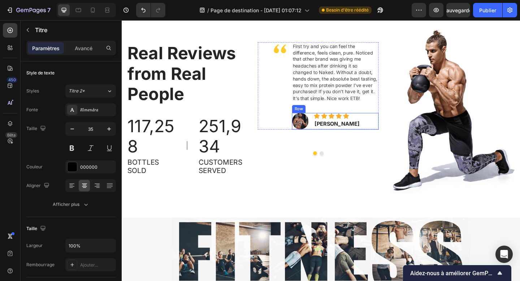
click at [388, 139] on div "Image Icon Icon Icon Icon Icon Icon List Hoz Kary Matthington Text block Row" at bounding box center [354, 130] width 94 height 18
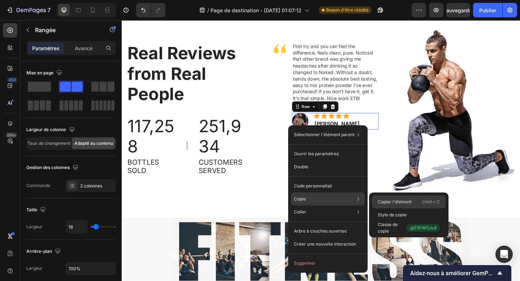
click at [390, 201] on font "Copier l'élément" at bounding box center [395, 201] width 34 height 5
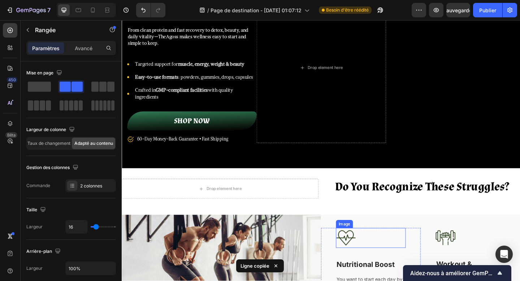
scroll to position [88, 0]
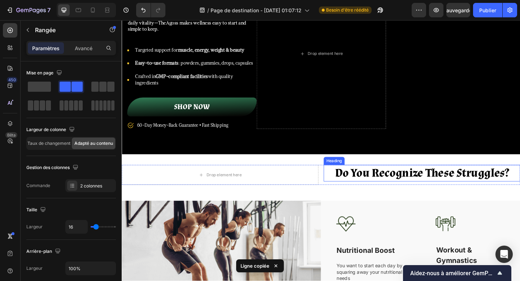
click at [415, 192] on strong "Do You Recognize These Struggles?" at bounding box center [448, 186] width 189 height 16
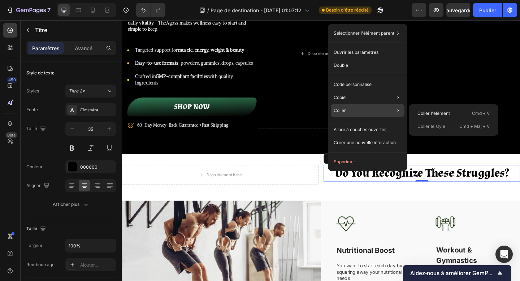
click at [374, 107] on div "[PERSON_NAME] l'élément Cmd + V Coller le style Cmd + Maj + V" at bounding box center [368, 110] width 74 height 13
click at [423, 112] on font "Coller l'élément" at bounding box center [433, 112] width 32 height 5
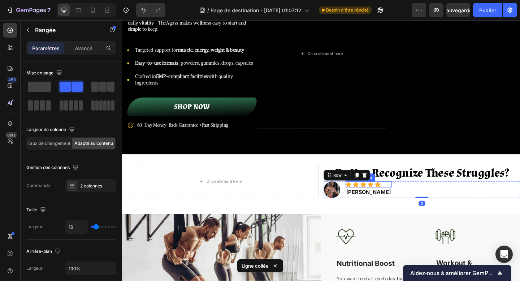
click at [409, 196] on div "Icon Icon Icon Icon Icon" at bounding box center [390, 199] width 50 height 6
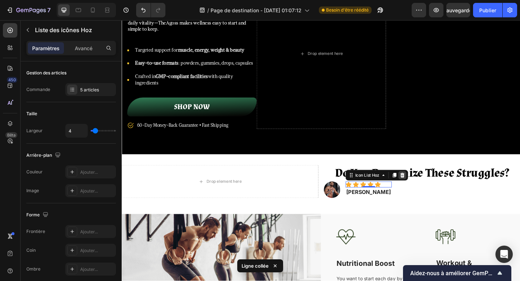
click at [427, 190] on icon at bounding box center [427, 188] width 5 height 5
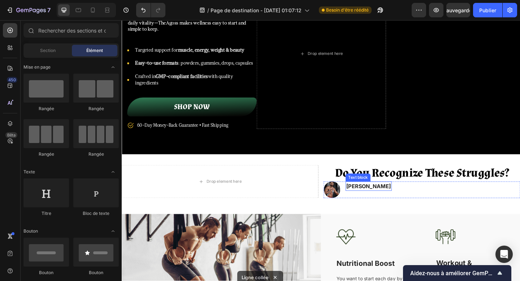
click at [405, 203] on p "[PERSON_NAME]" at bounding box center [390, 200] width 49 height 9
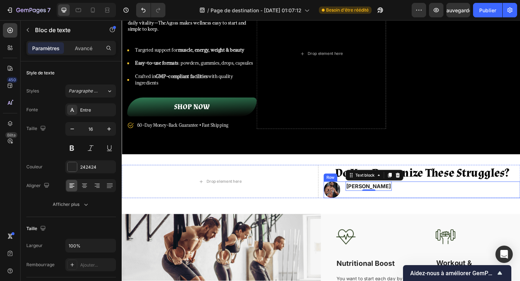
click at [403, 207] on div "[PERSON_NAME] Text block 0" at bounding box center [390, 205] width 50 height 18
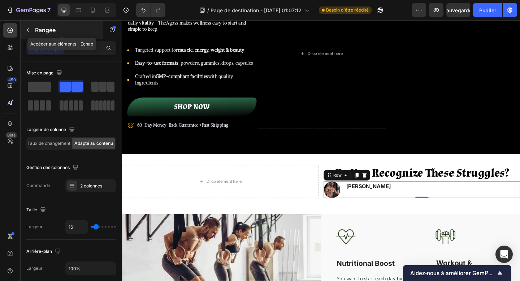
click at [39, 26] on p "Rangée" at bounding box center [65, 30] width 61 height 9
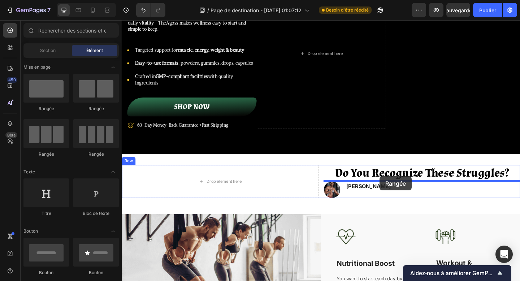
drag, startPoint x: 210, startPoint y: 117, endPoint x: 402, endPoint y: 190, distance: 205.8
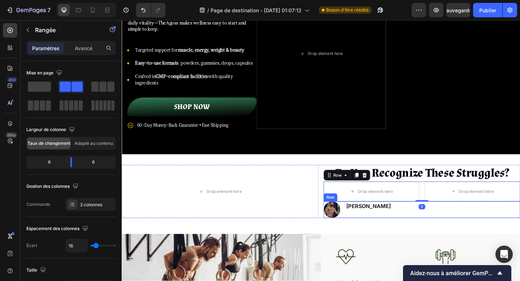
click at [429, 222] on div "Image [PERSON_NAME] Text block Row" at bounding box center [448, 226] width 214 height 18
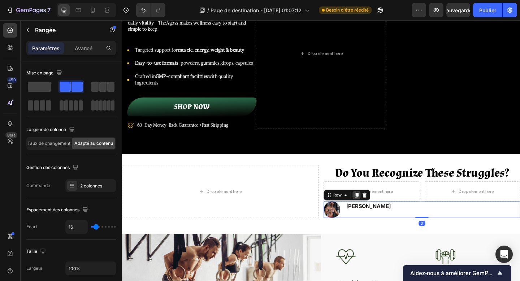
click at [377, 211] on icon at bounding box center [377, 210] width 4 height 5
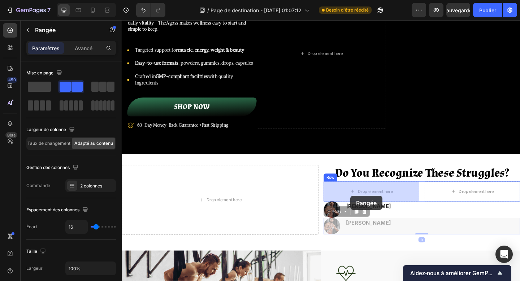
drag, startPoint x: 358, startPoint y: 230, endPoint x: 370, endPoint y: 211, distance: 22.6
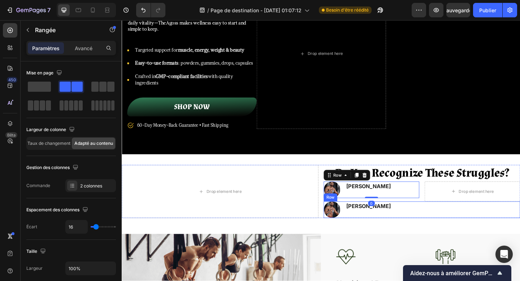
click at [384, 228] on div "[PERSON_NAME] Text block" at bounding box center [390, 226] width 50 height 18
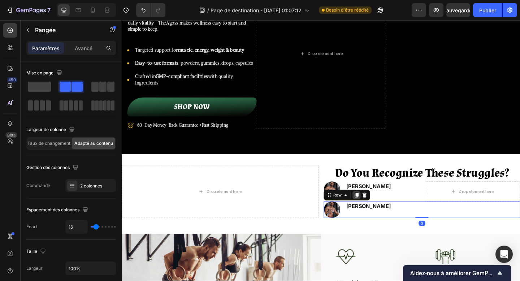
click at [378, 212] on icon at bounding box center [377, 210] width 4 height 5
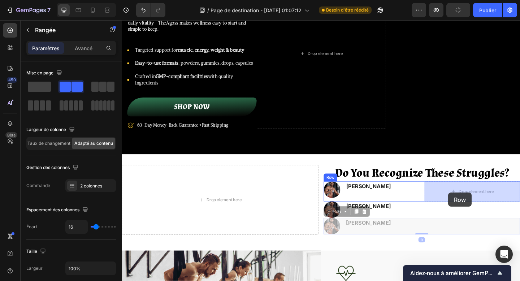
drag, startPoint x: 361, startPoint y: 232, endPoint x: 477, endPoint y: 208, distance: 118.1
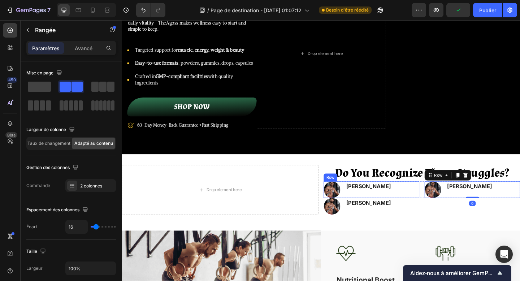
click at [430, 208] on div "Image [PERSON_NAME] Text block Row" at bounding box center [393, 205] width 104 height 18
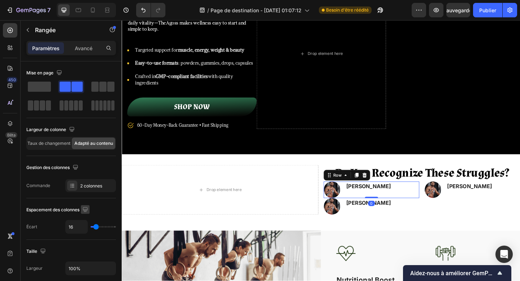
scroll to position [283, 0]
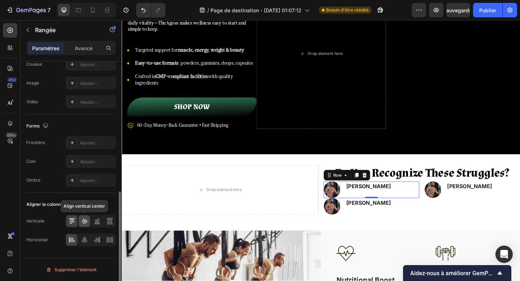
click at [85, 221] on icon at bounding box center [85, 221] width 6 height 5
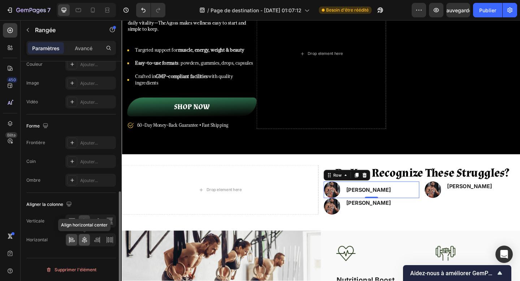
click at [86, 241] on icon at bounding box center [84, 239] width 7 height 7
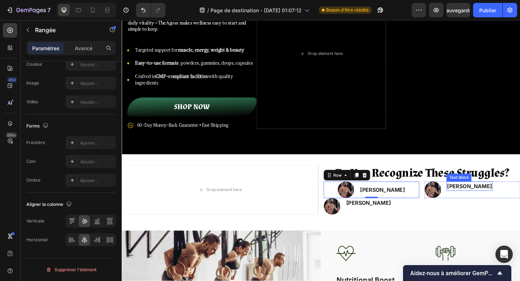
click at [490, 201] on p "[PERSON_NAME]" at bounding box center [500, 200] width 49 height 9
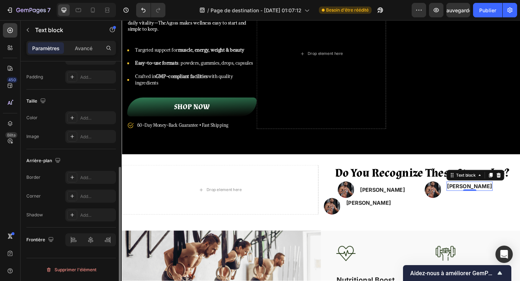
scroll to position [0, 0]
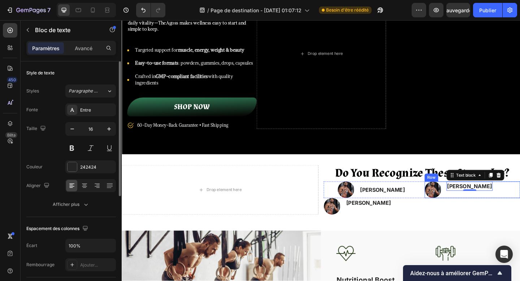
click at [490, 208] on div "[PERSON_NAME] Text block 0" at bounding box center [500, 205] width 50 height 18
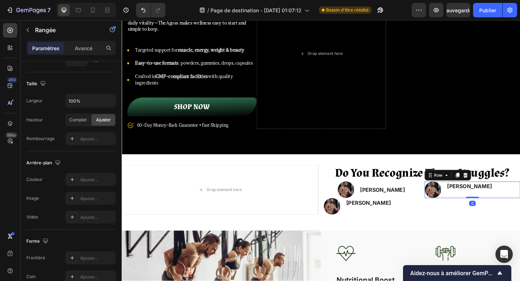
scroll to position [283, 0]
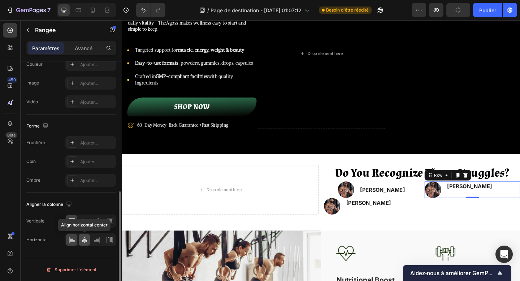
click at [84, 241] on icon at bounding box center [84, 239] width 7 height 7
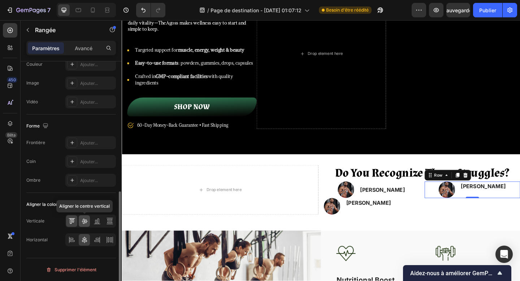
click at [83, 223] on icon at bounding box center [85, 221] width 6 height 5
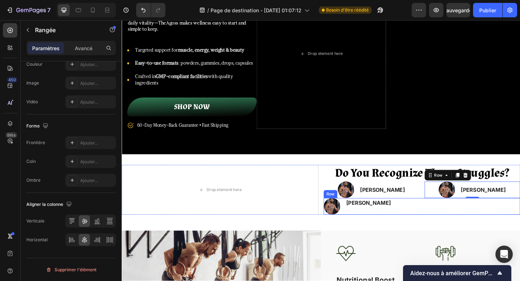
click at [396, 227] on div "[PERSON_NAME] Text block" at bounding box center [390, 223] width 50 height 18
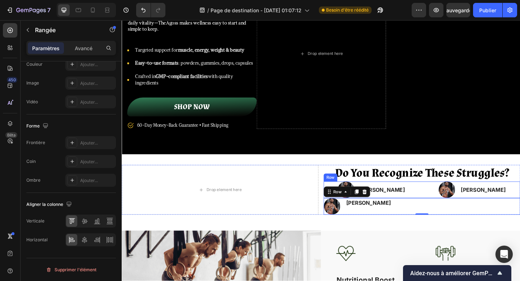
click at [446, 205] on div "Image Kary Matthington Text block Row Image Kary Matthington Text block Row Row" at bounding box center [448, 205] width 214 height 18
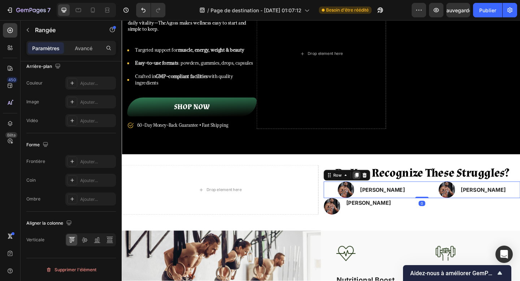
click at [379, 190] on icon at bounding box center [377, 189] width 6 height 6
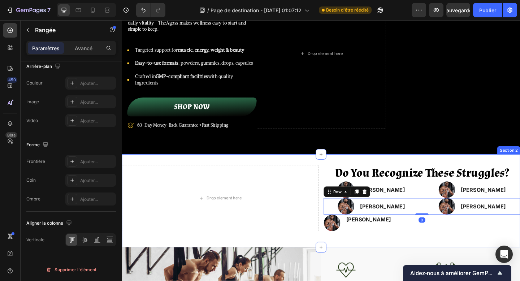
click at [398, 251] on div "Do You Recognize These Struggles? Heading Image Kary Matthington Text block Row…" at bounding box center [338, 217] width 433 height 78
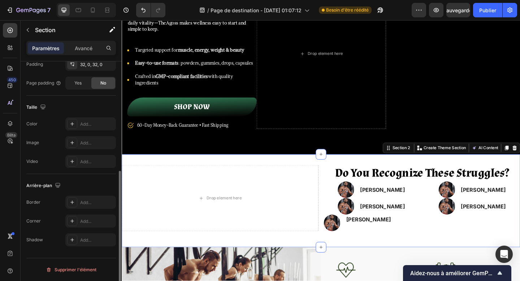
scroll to position [0, 0]
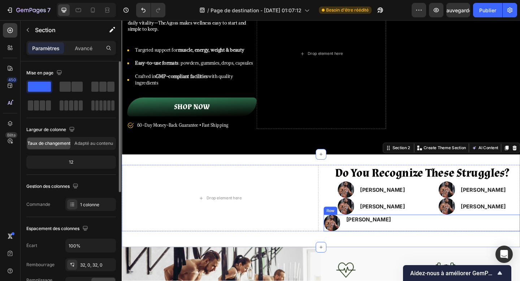
click at [394, 243] on div "[PERSON_NAME] Text block" at bounding box center [390, 241] width 50 height 18
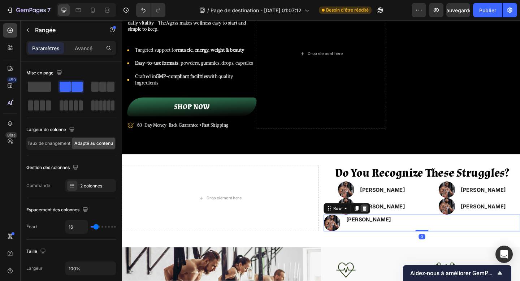
click at [386, 227] on icon at bounding box center [385, 224] width 5 height 5
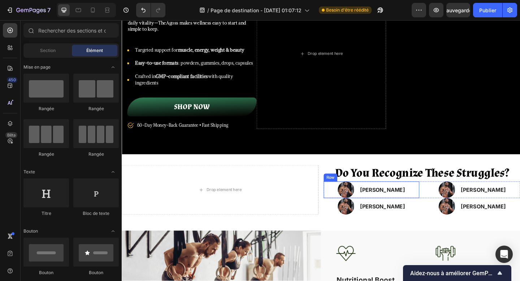
click at [439, 202] on div "Image [PERSON_NAME] Text block Row" at bounding box center [393, 205] width 104 height 18
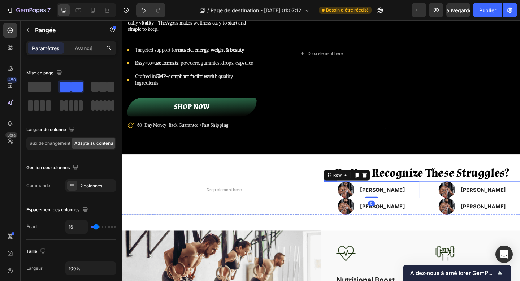
click at [447, 202] on div "Image Kary Matthington Text block Row 0 Image Kary Matthington Text block Row R…" at bounding box center [448, 205] width 214 height 18
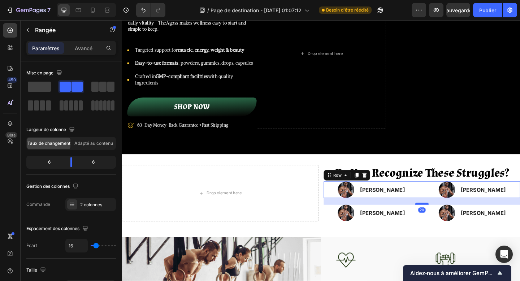
drag, startPoint x: 444, startPoint y: 212, endPoint x: 446, endPoint y: 220, distance: 7.3
click at [446, 220] on div at bounding box center [448, 220] width 14 height 2
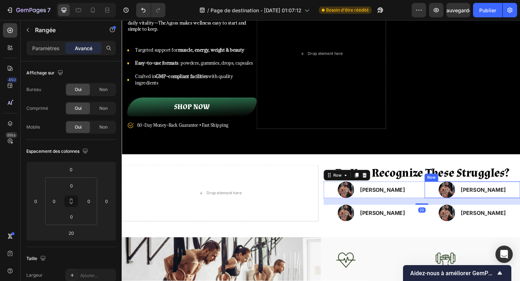
click at [456, 187] on div "Row" at bounding box center [458, 191] width 15 height 9
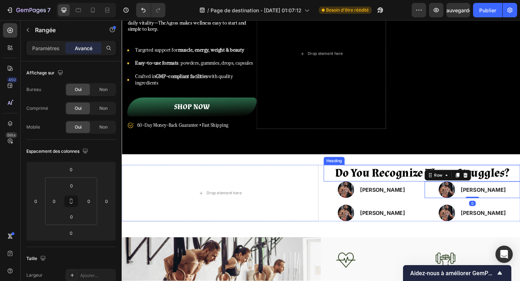
click at [431, 191] on strong "Do You Recognize These Struggles?" at bounding box center [448, 186] width 189 height 16
